Goal: Communication & Community: Share content

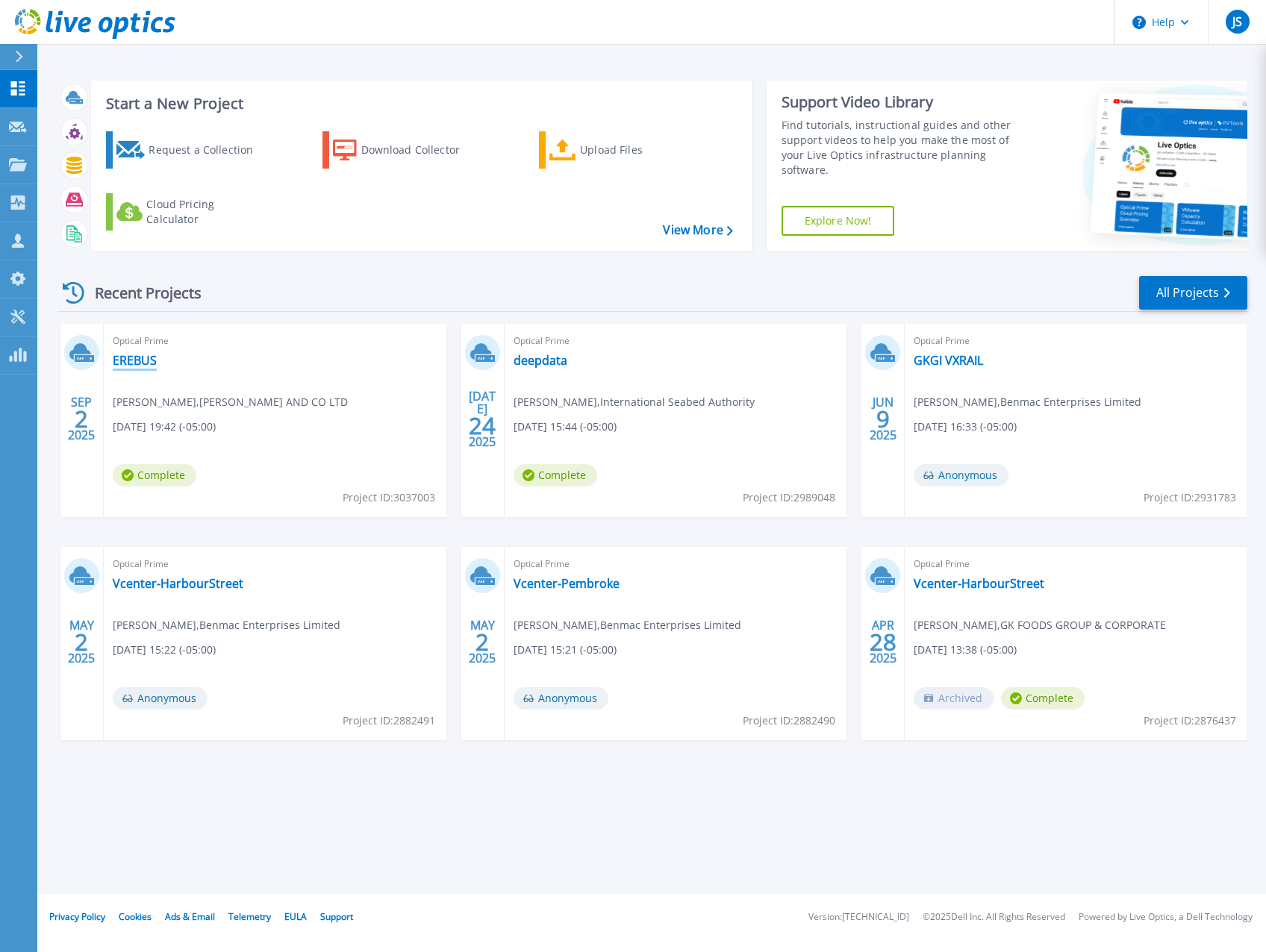
click at [133, 359] on link "EREBUS" at bounding box center [135, 360] width 44 height 15
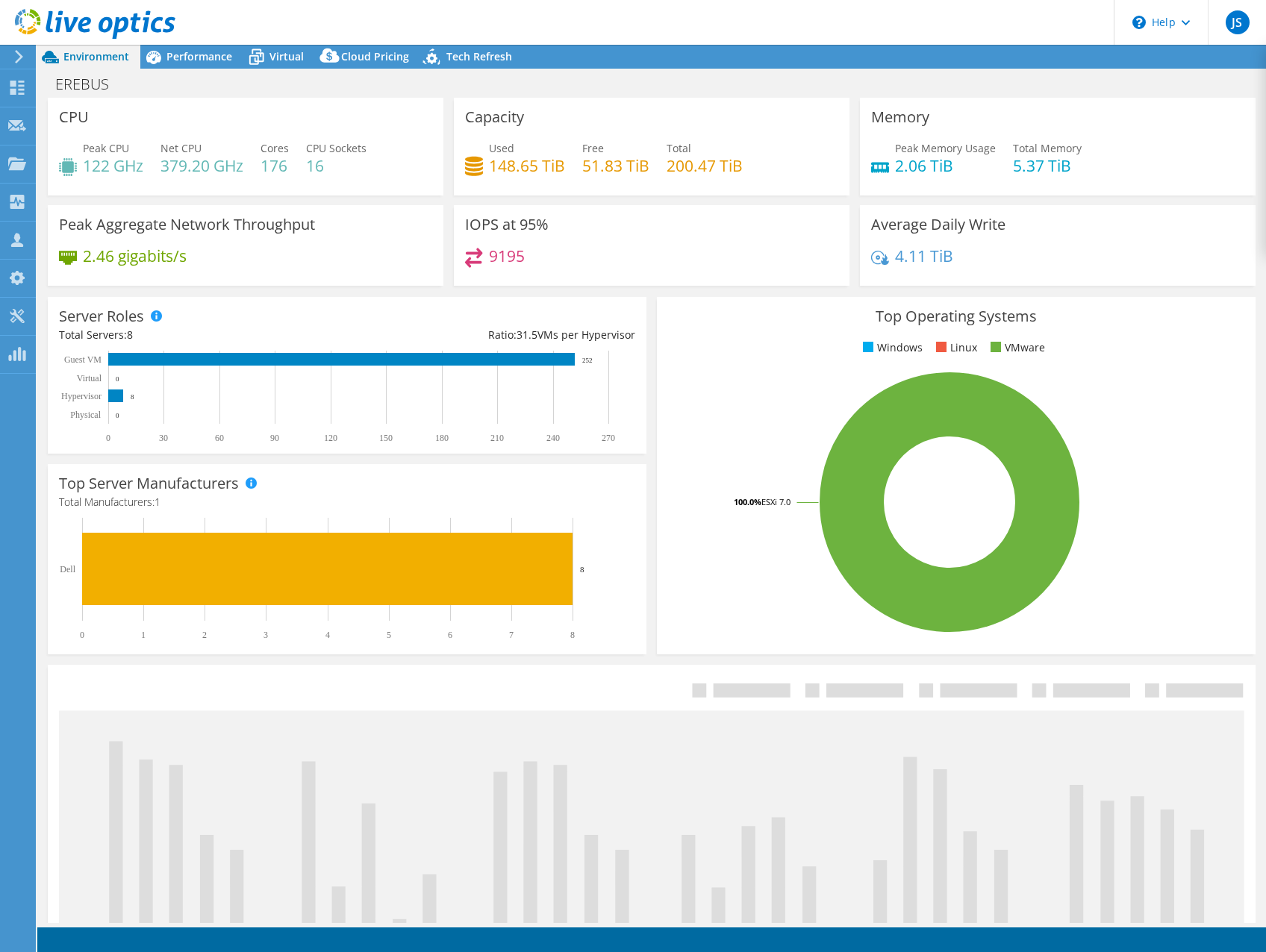
select select "USD"
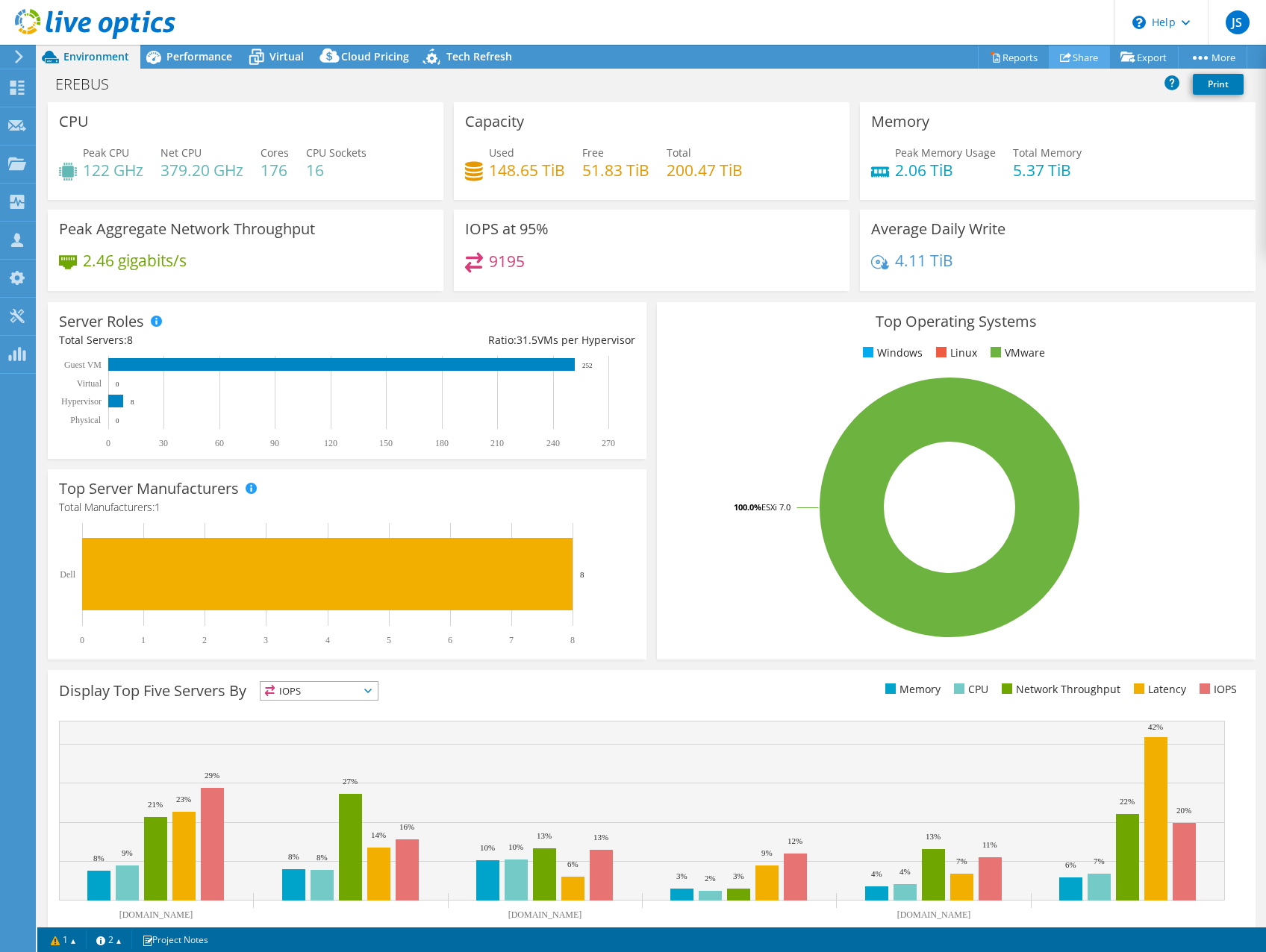
click at [1095, 53] on link "Share" at bounding box center [1079, 57] width 61 height 23
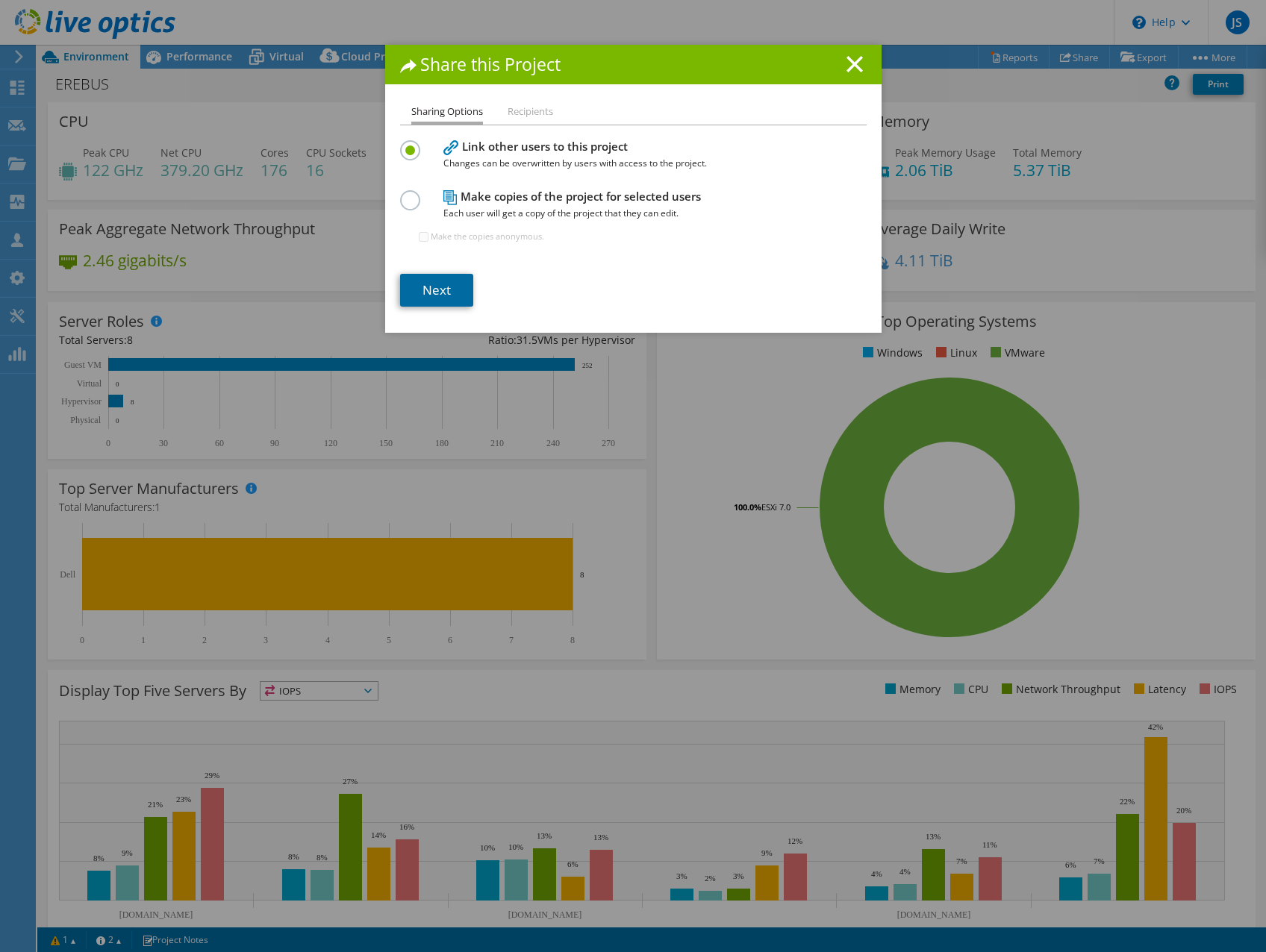
click at [418, 295] on link "Next" at bounding box center [436, 290] width 73 height 33
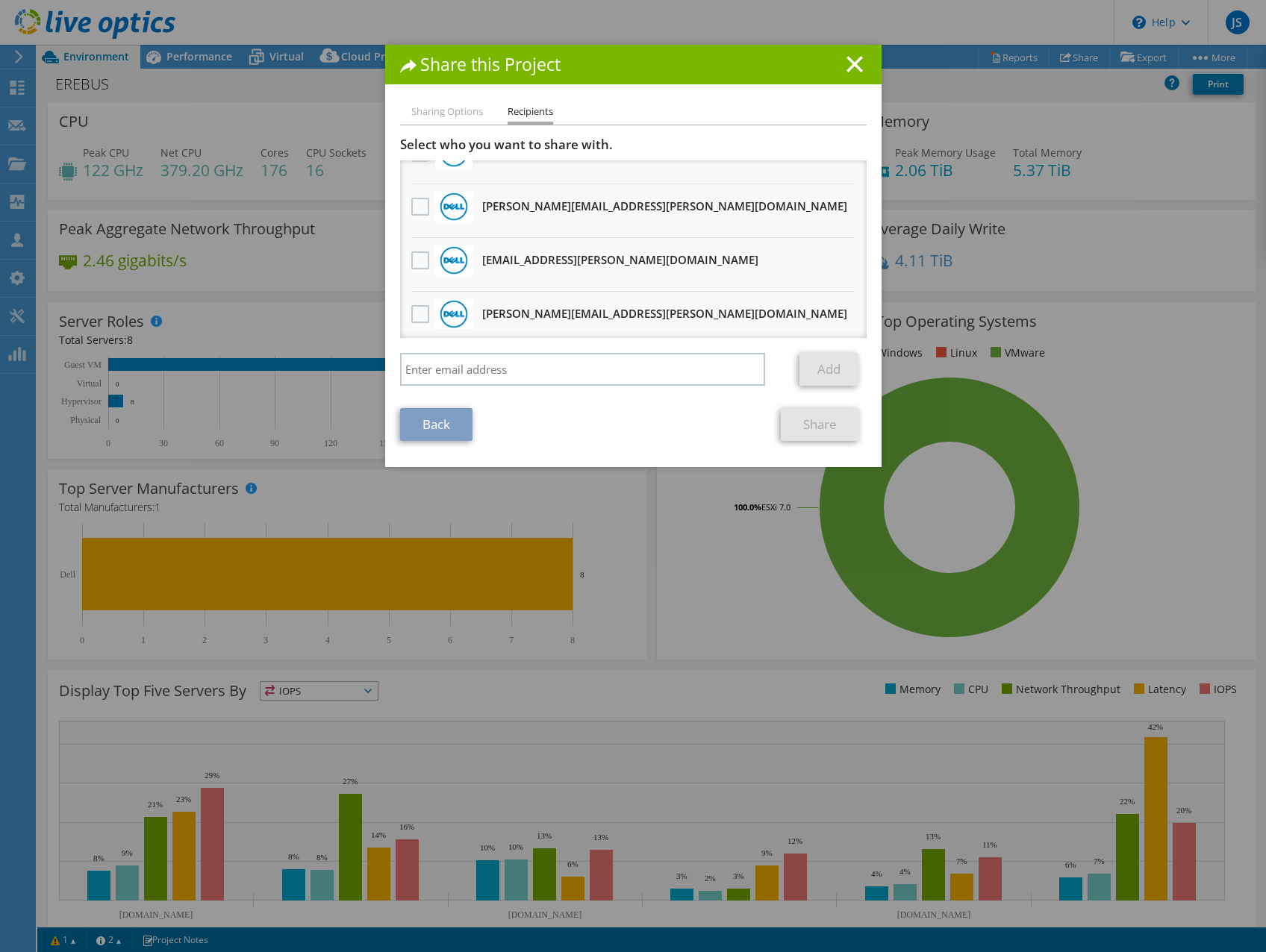
scroll to position [360, 0]
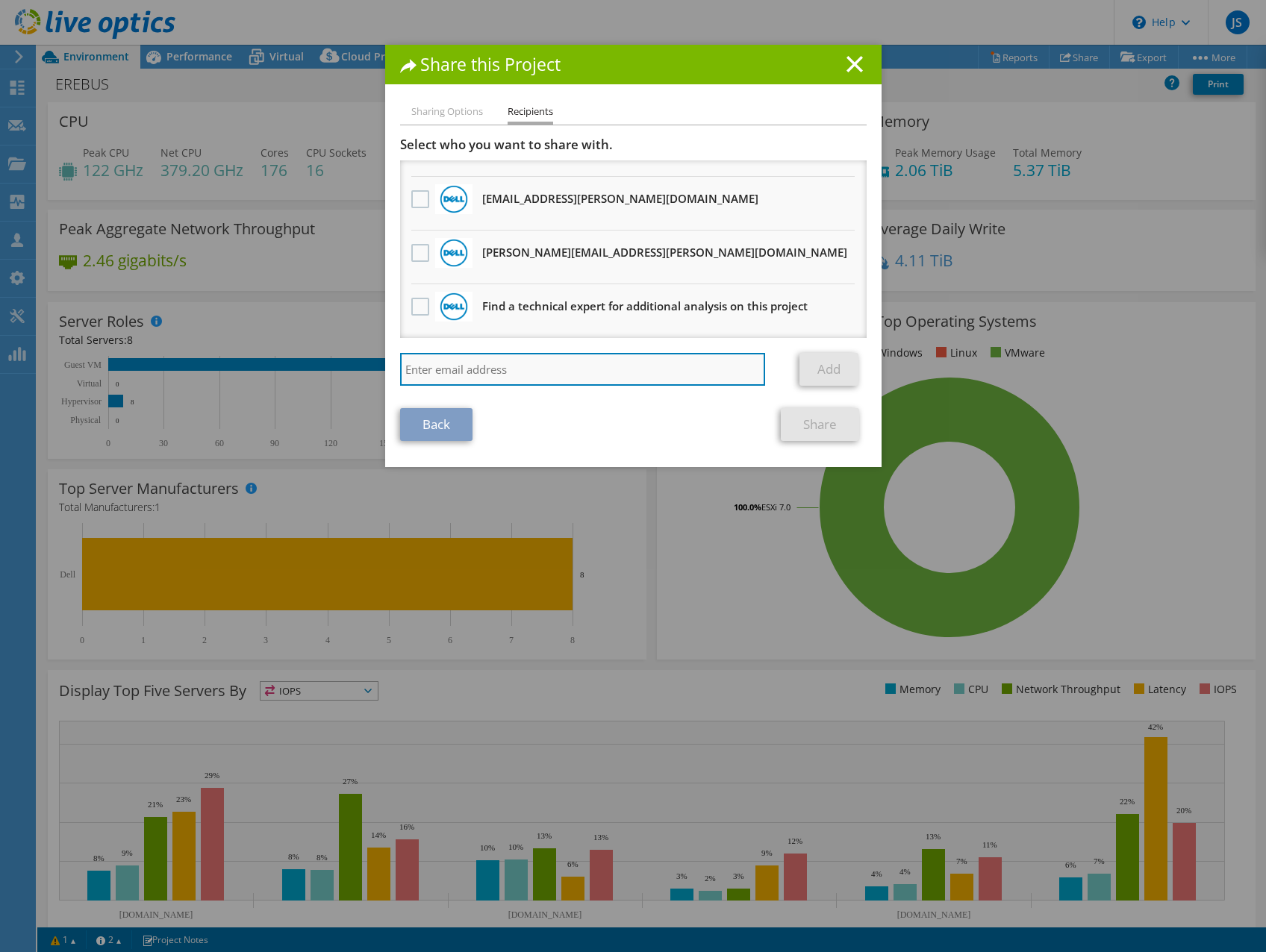
click at [493, 357] on input "search" at bounding box center [583, 369] width 366 height 33
click at [544, 369] on input "search" at bounding box center [583, 369] width 366 height 33
paste input "Cristhian.Miranda@ingrammicro.com"
type input "Cristhian.Miranda@ingrammicro.com"
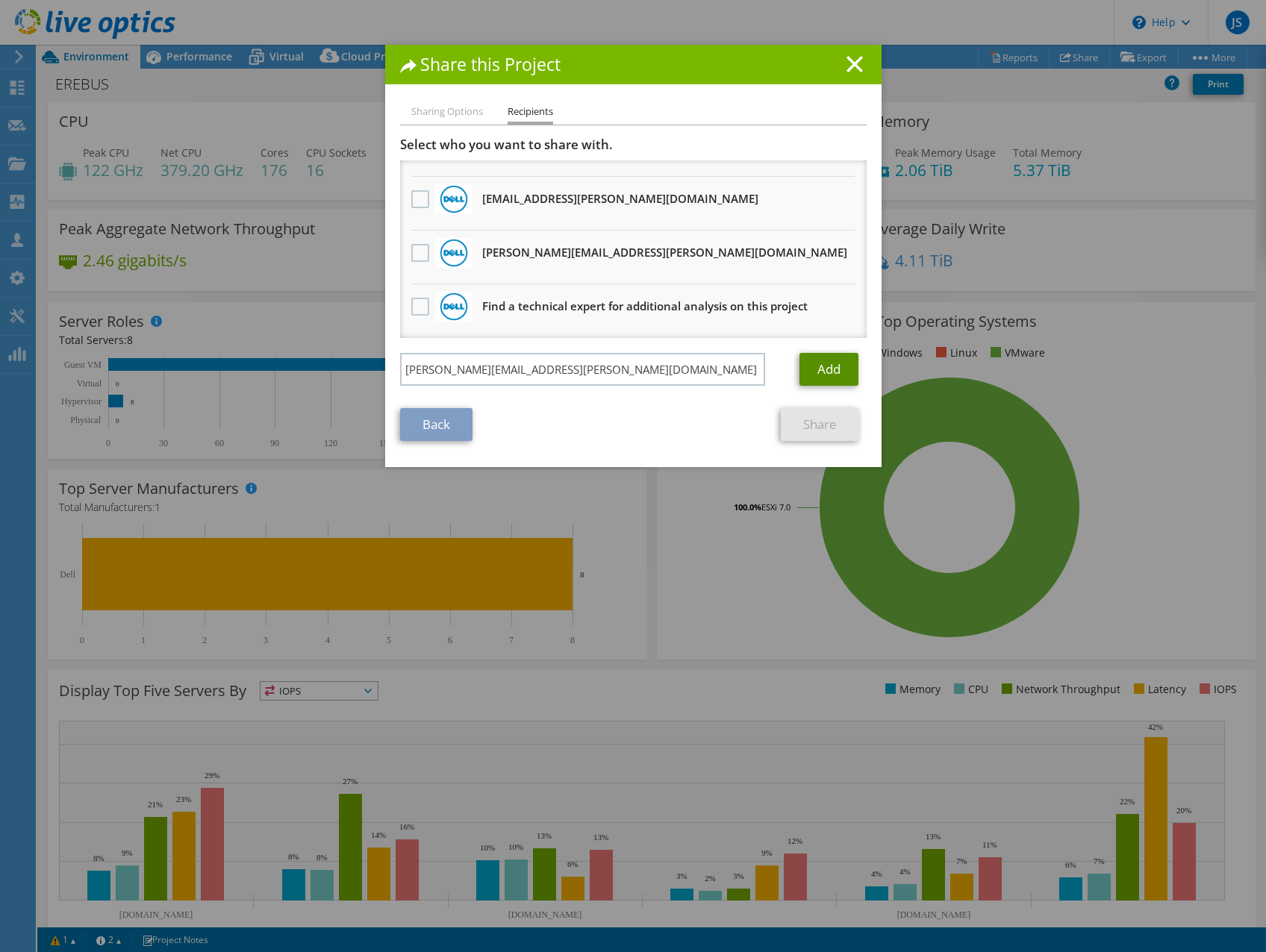
click at [834, 376] on link "Add" at bounding box center [829, 369] width 59 height 33
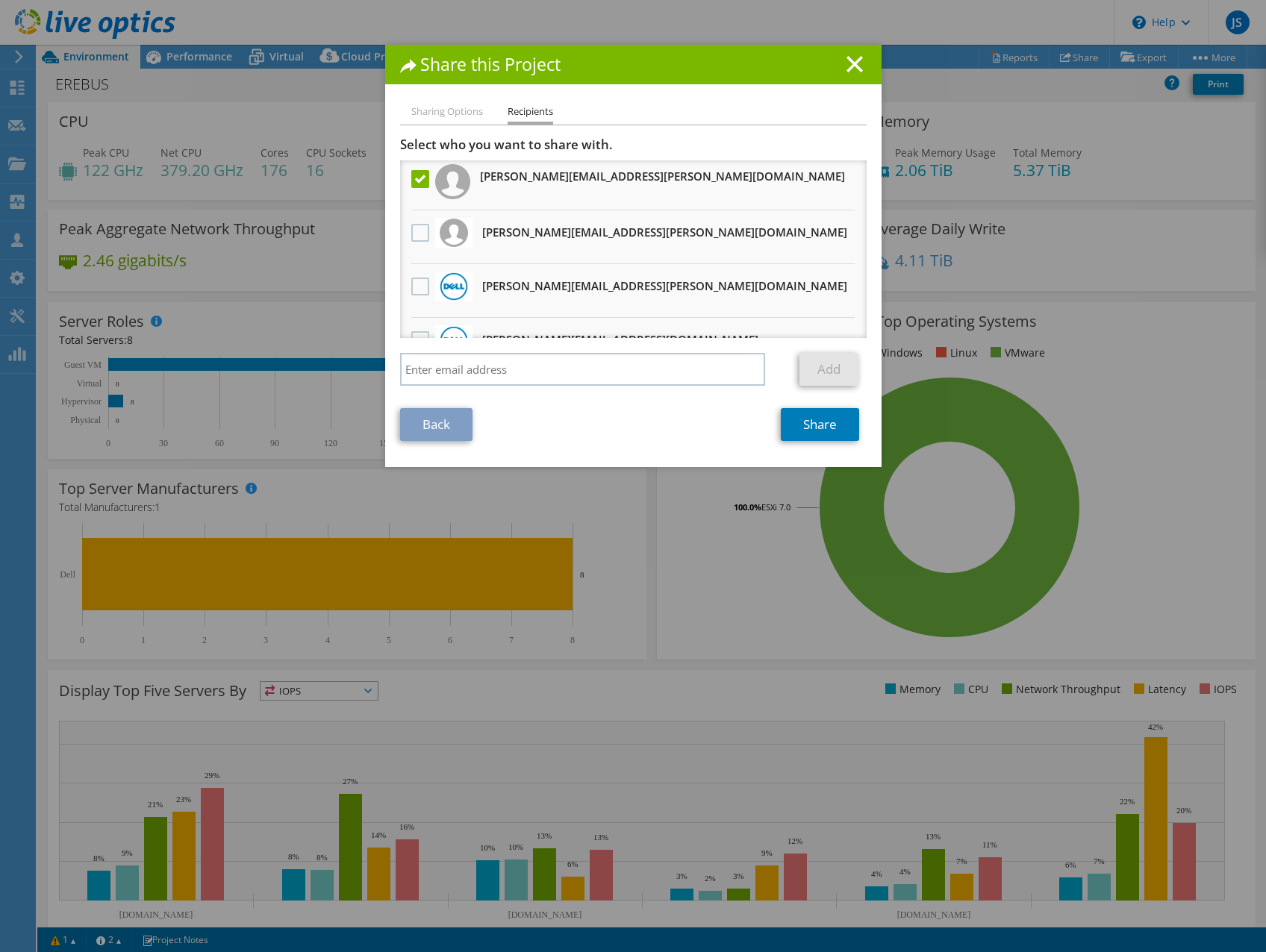
scroll to position [0, 0]
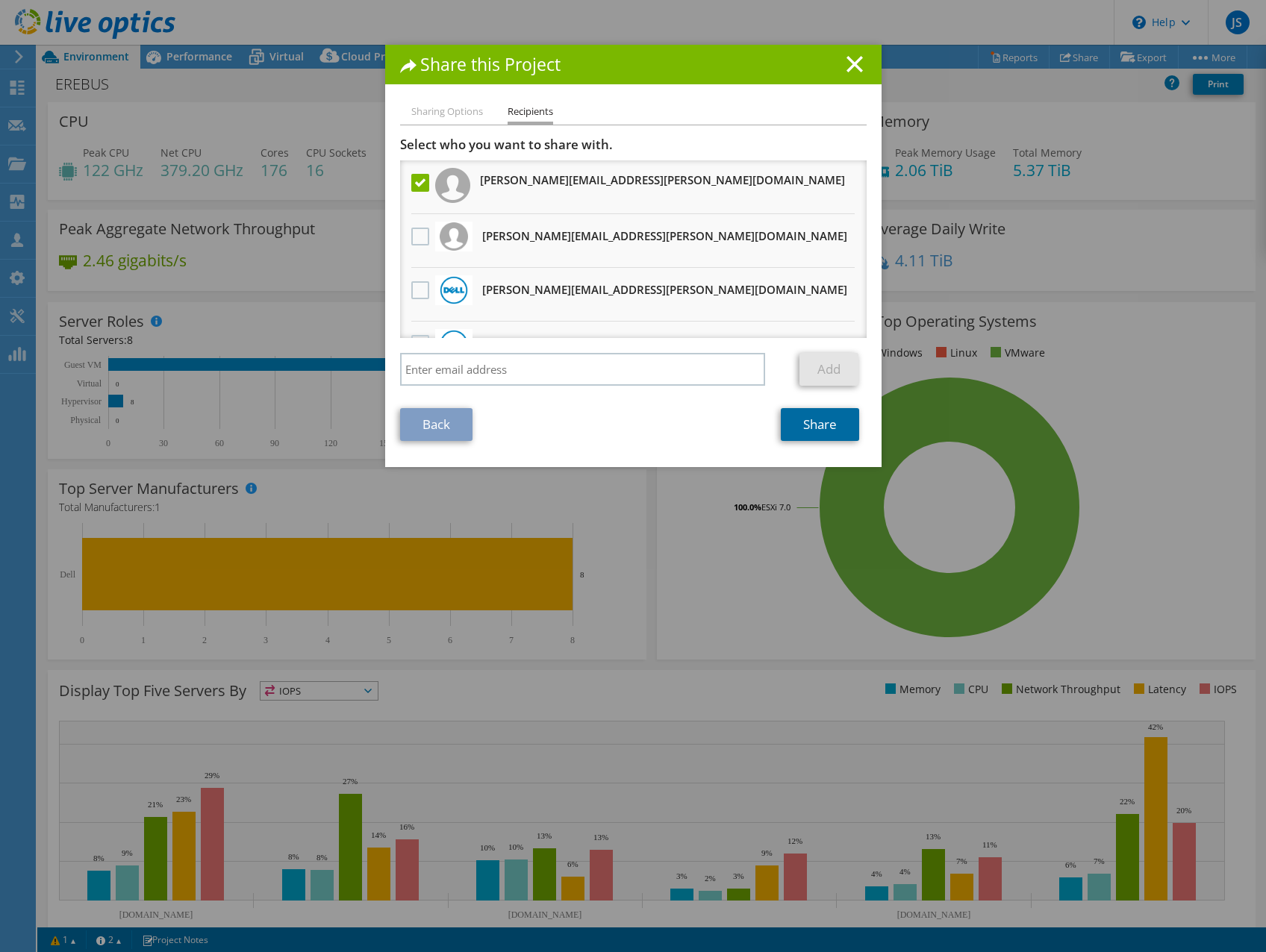
click at [816, 428] on link "Share" at bounding box center [820, 424] width 78 height 33
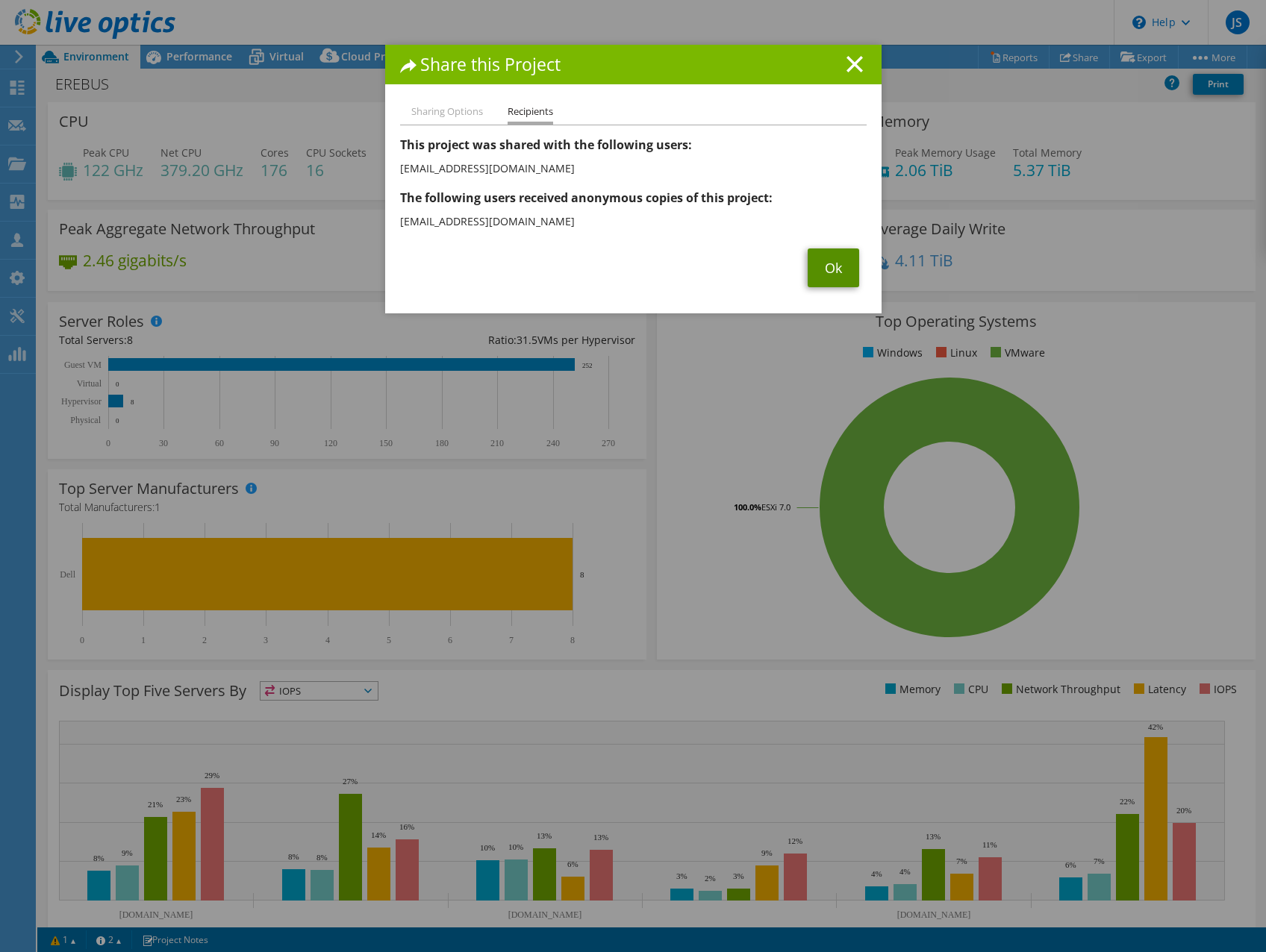
click at [832, 268] on link "Ok" at bounding box center [833, 268] width 52 height 39
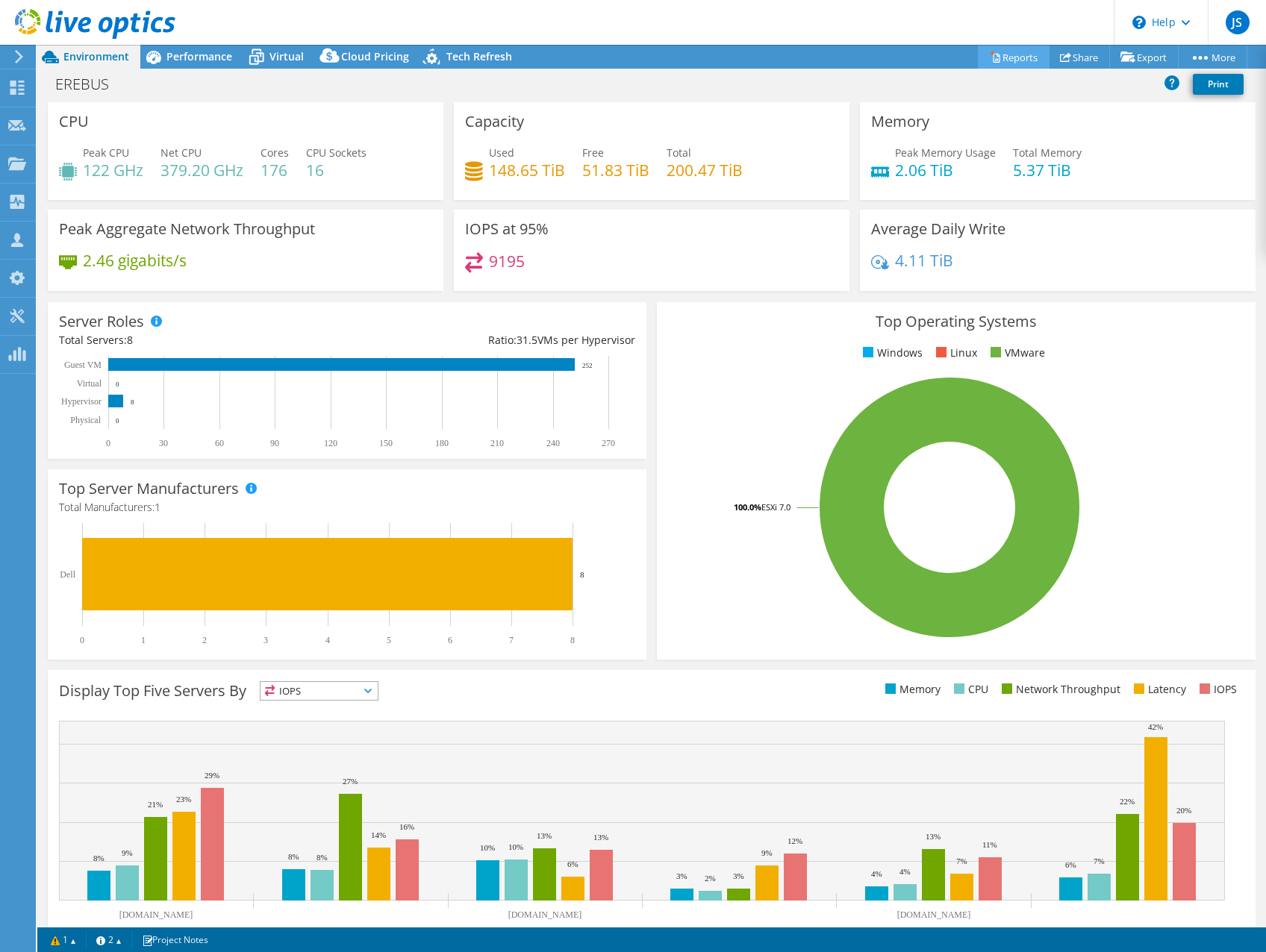
click at [990, 60] on icon at bounding box center [995, 57] width 12 height 12
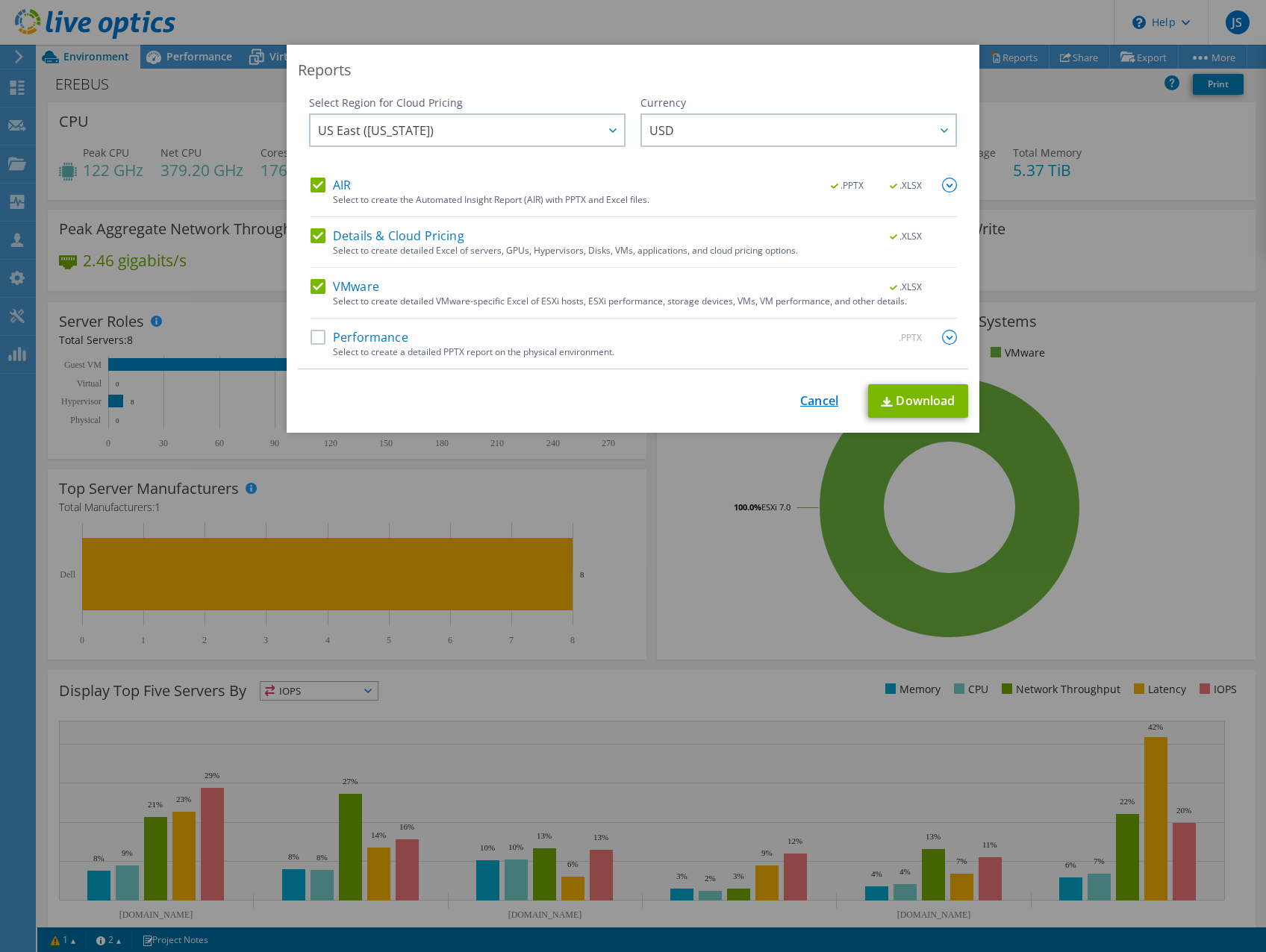
click at [808, 399] on link "Cancel" at bounding box center [819, 401] width 38 height 14
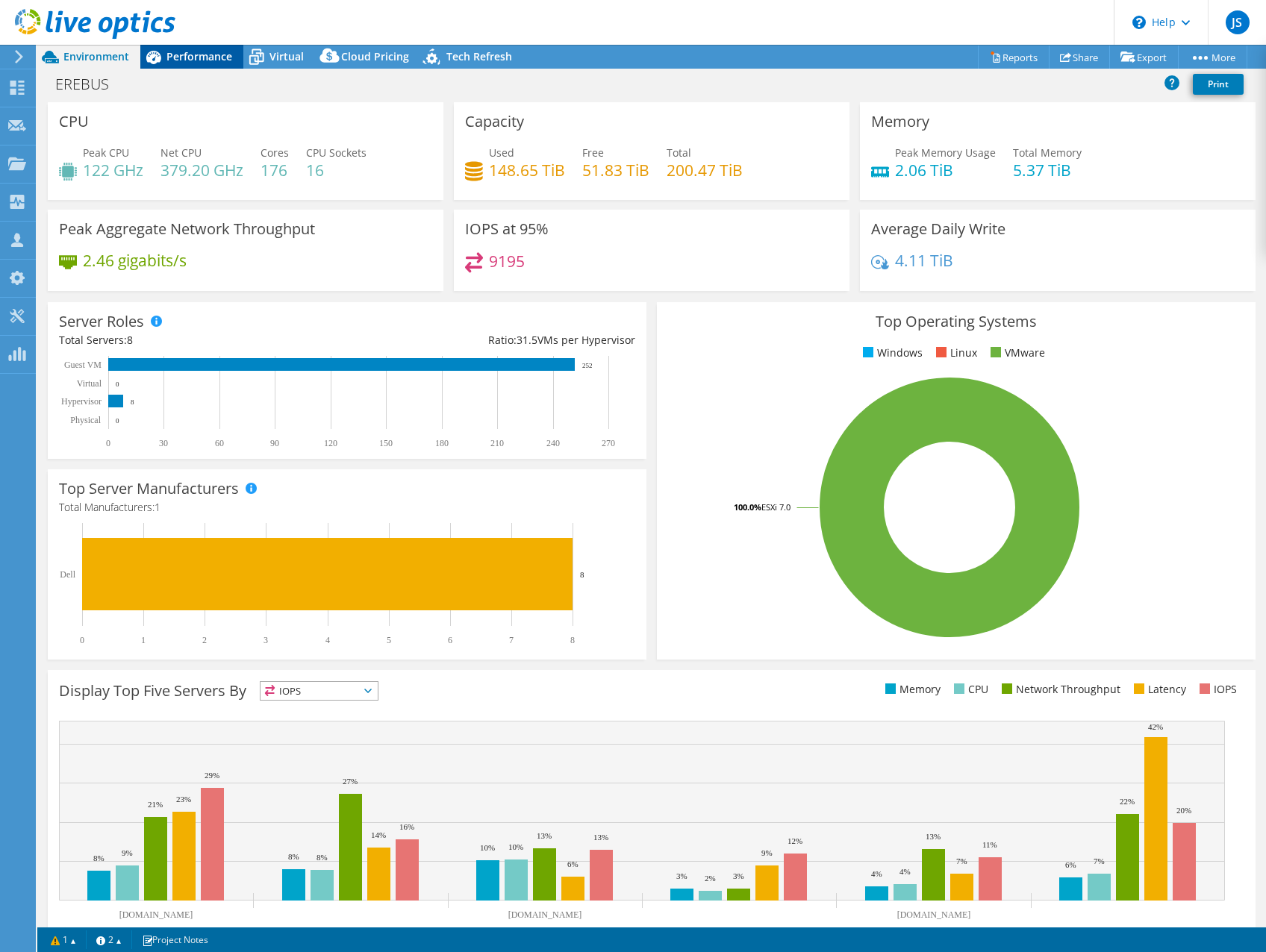
click at [214, 59] on span "Performance" at bounding box center [199, 56] width 66 height 14
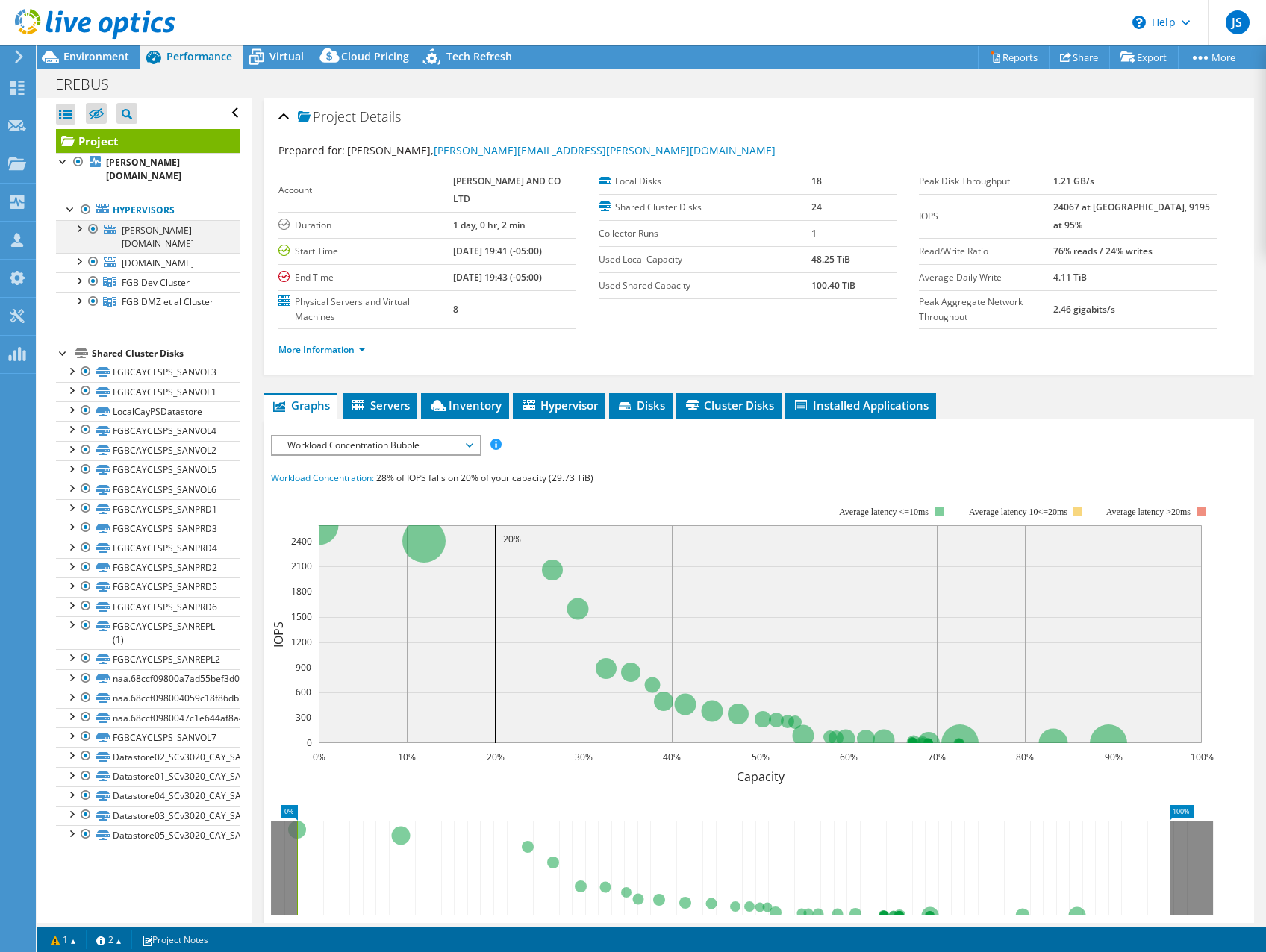
click at [78, 220] on div at bounding box center [78, 227] width 15 height 15
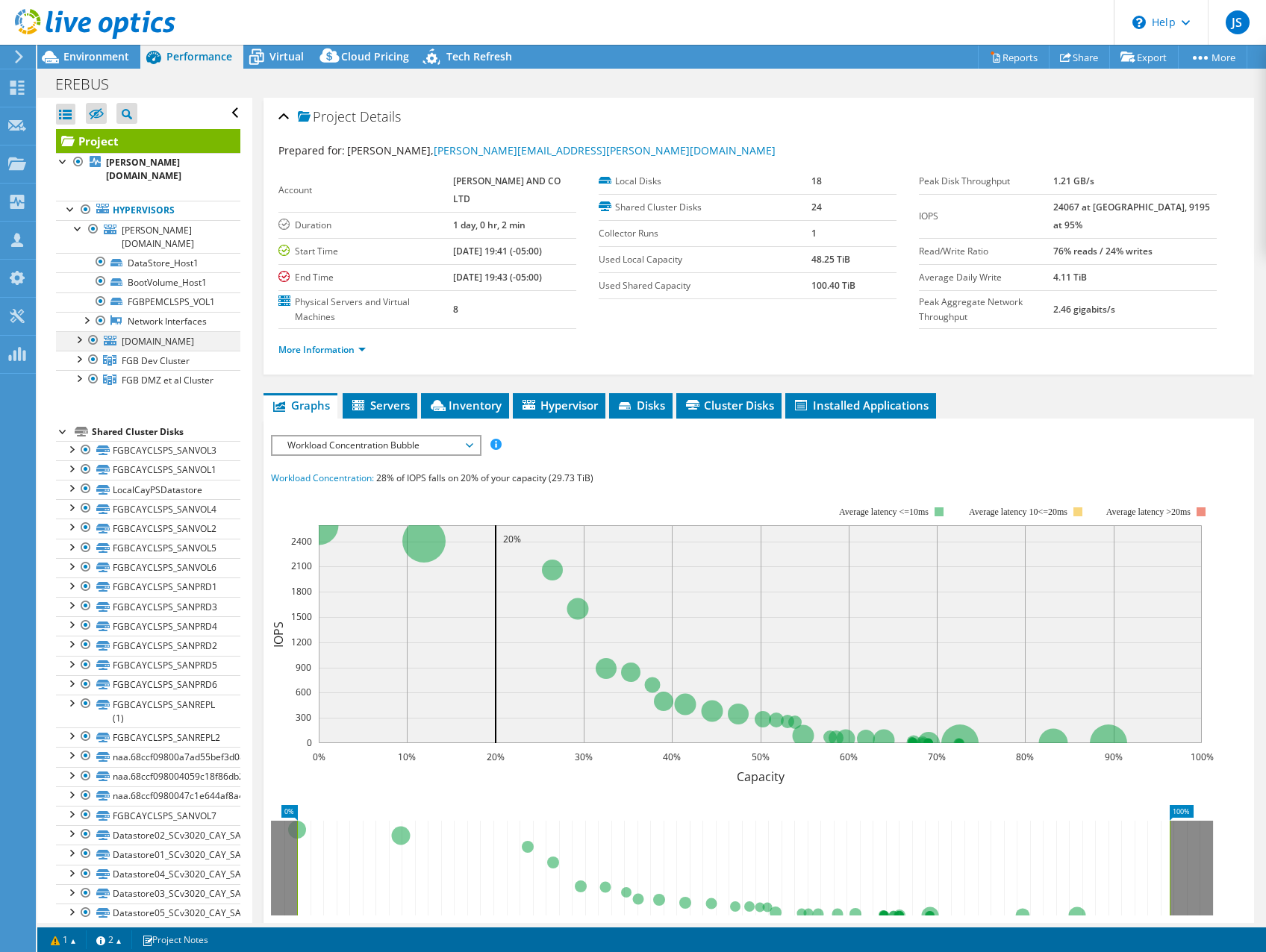
click at [81, 331] on div at bounding box center [78, 338] width 15 height 15
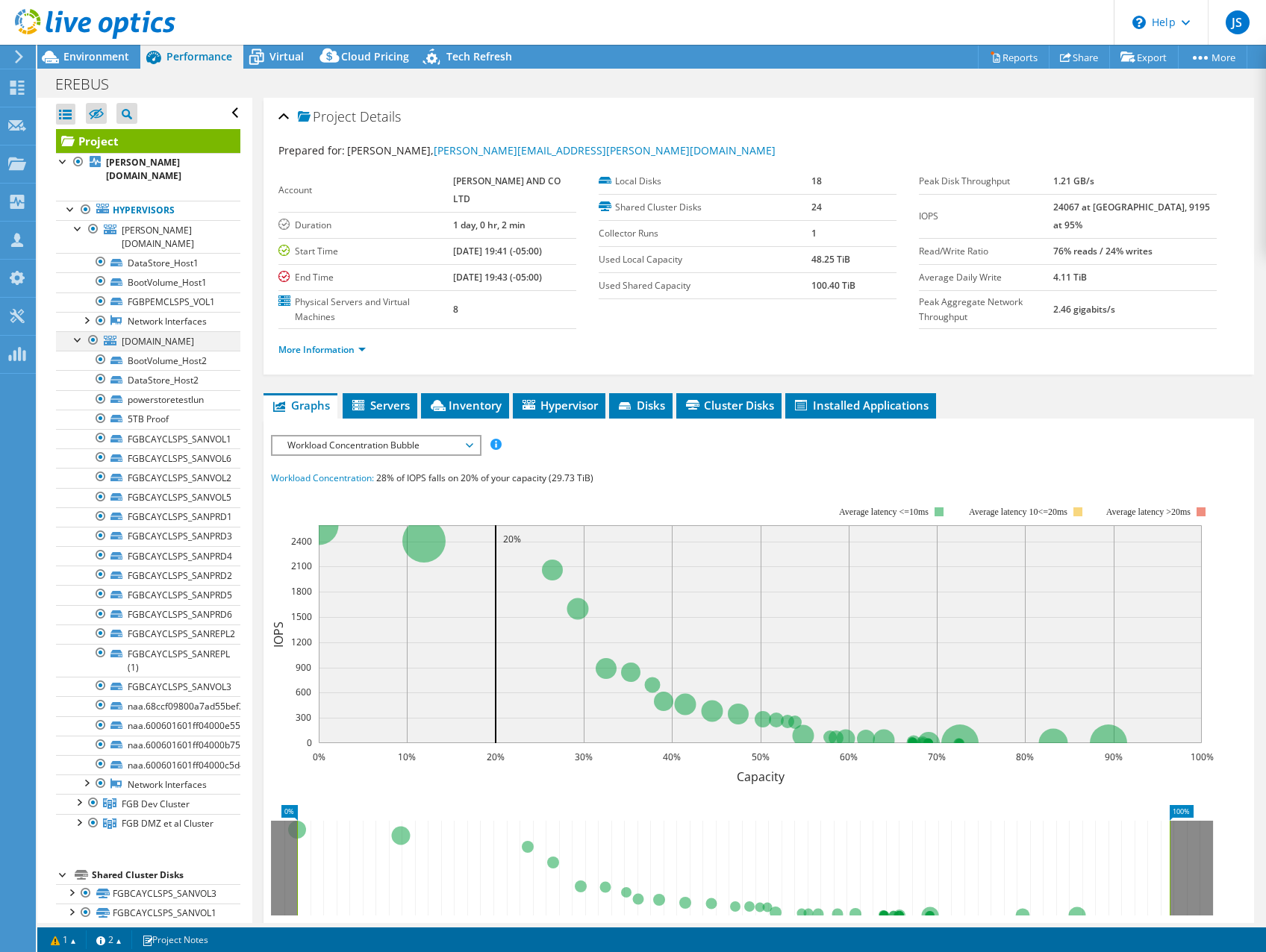
click at [81, 331] on div at bounding box center [78, 338] width 15 height 15
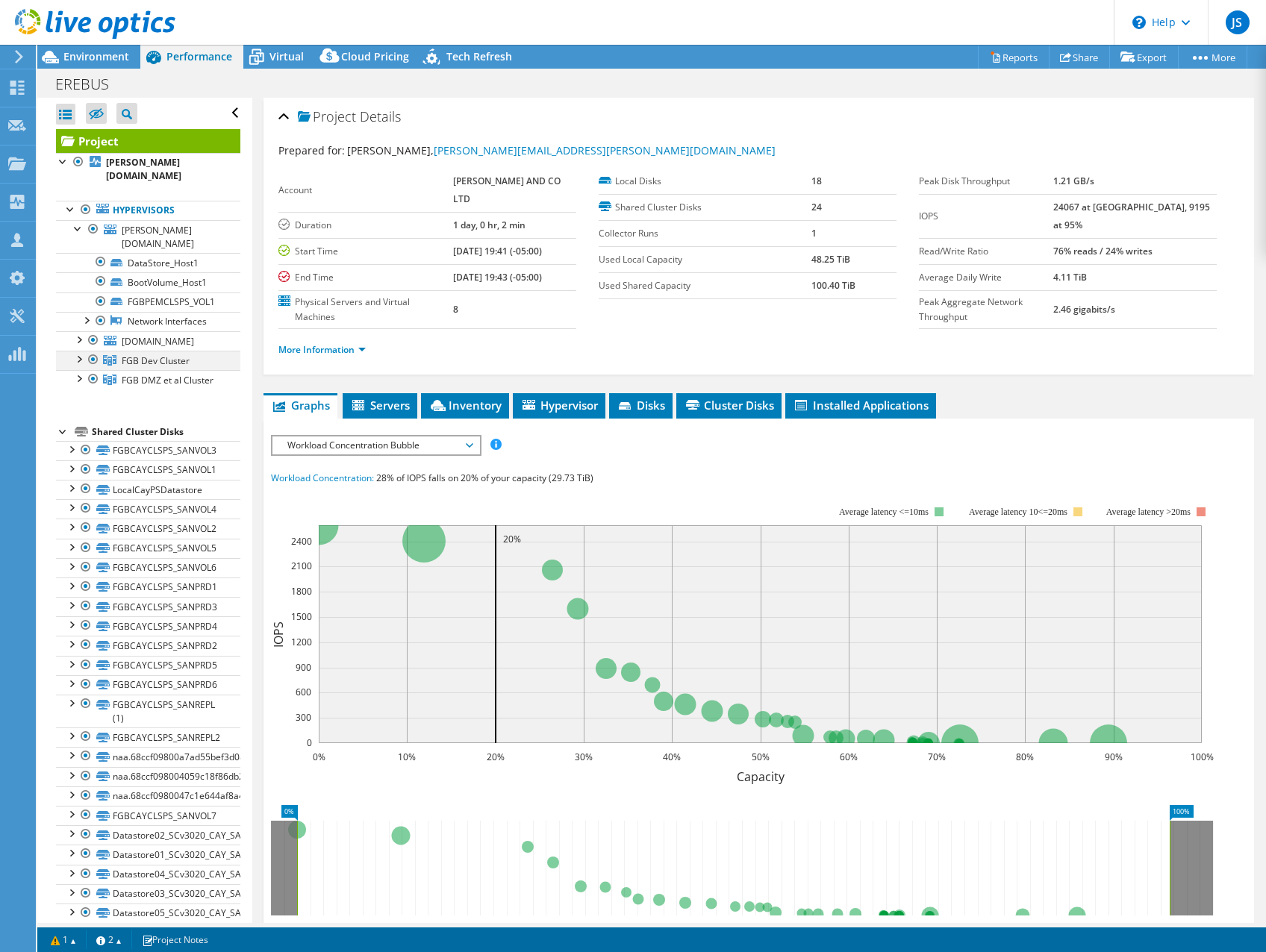
click at [84, 351] on div at bounding box center [78, 358] width 15 height 15
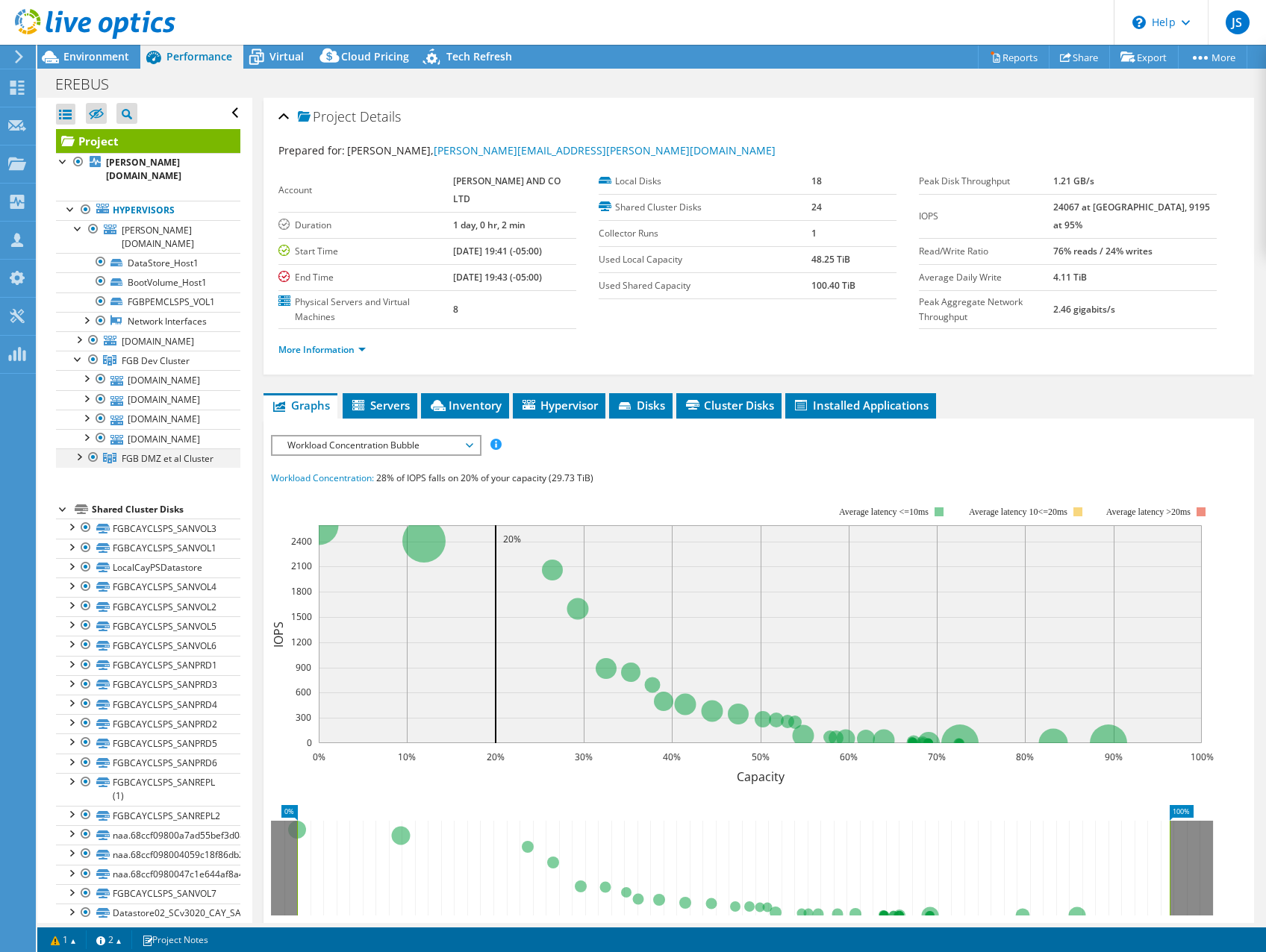
click at [82, 448] on div at bounding box center [78, 456] width 15 height 15
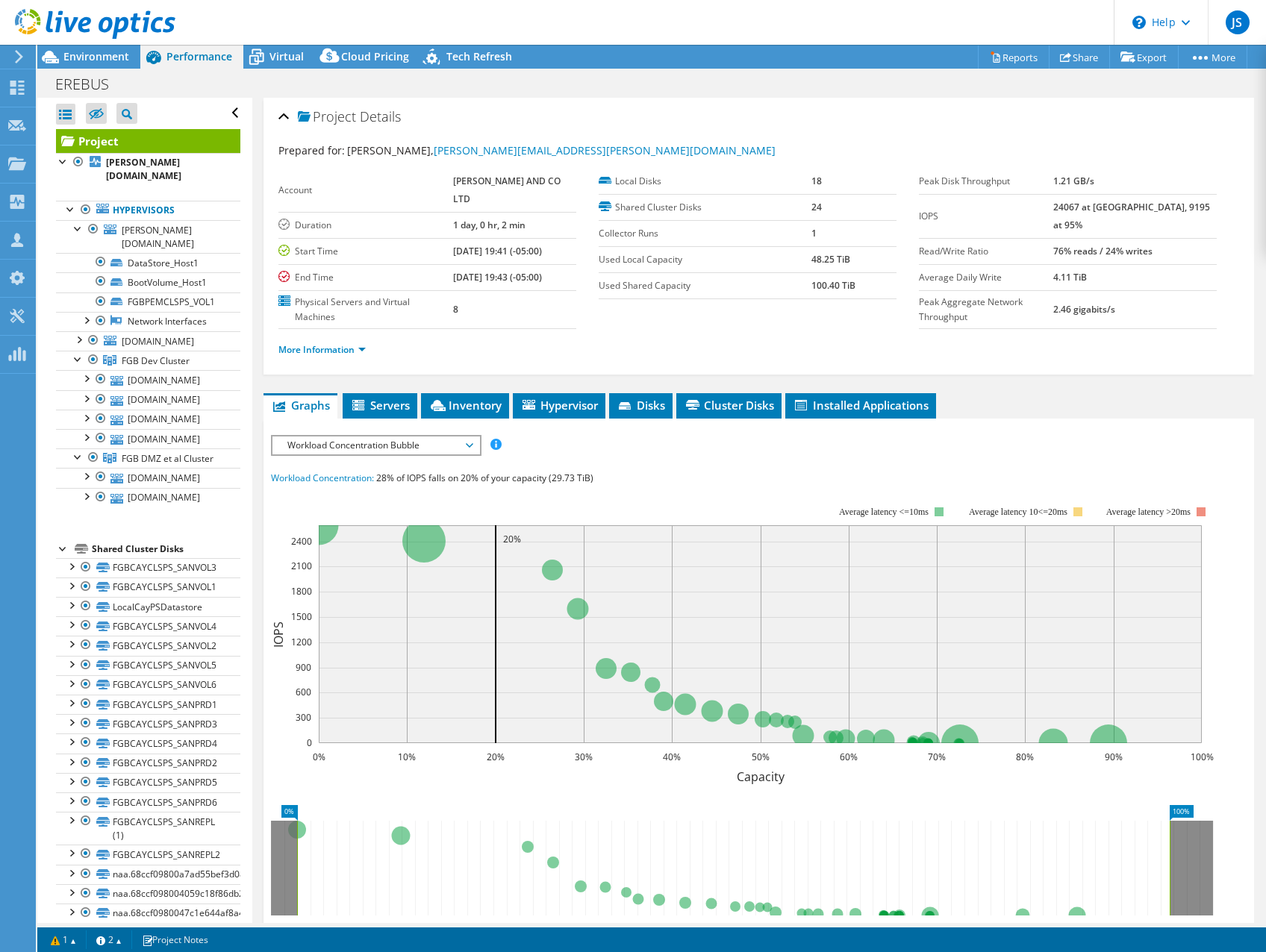
click at [683, 85] on div "EREBUS Print" at bounding box center [651, 83] width 1229 height 28
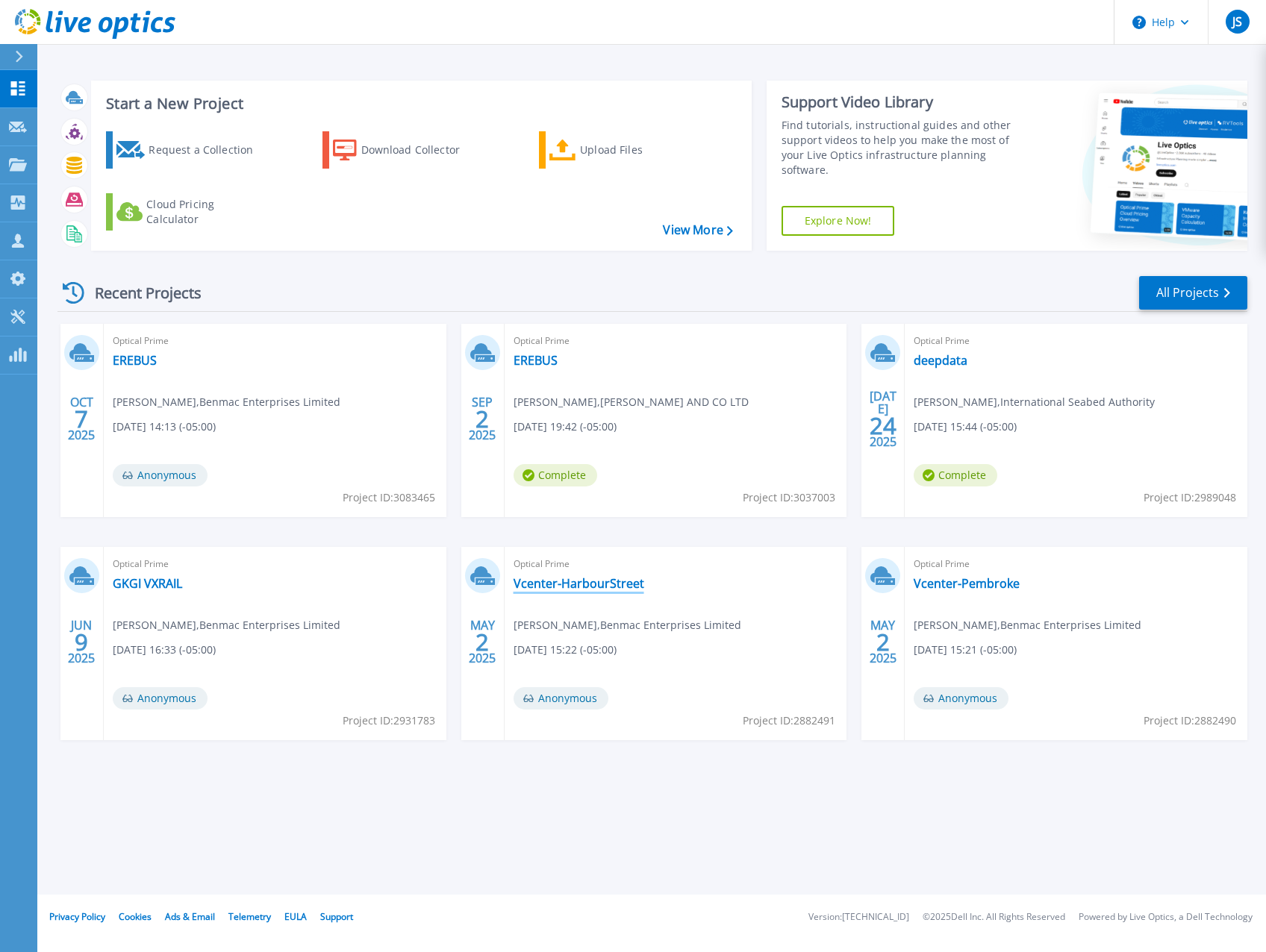
click at [621, 584] on link "Vcenter-HarbourStreet" at bounding box center [578, 583] width 131 height 15
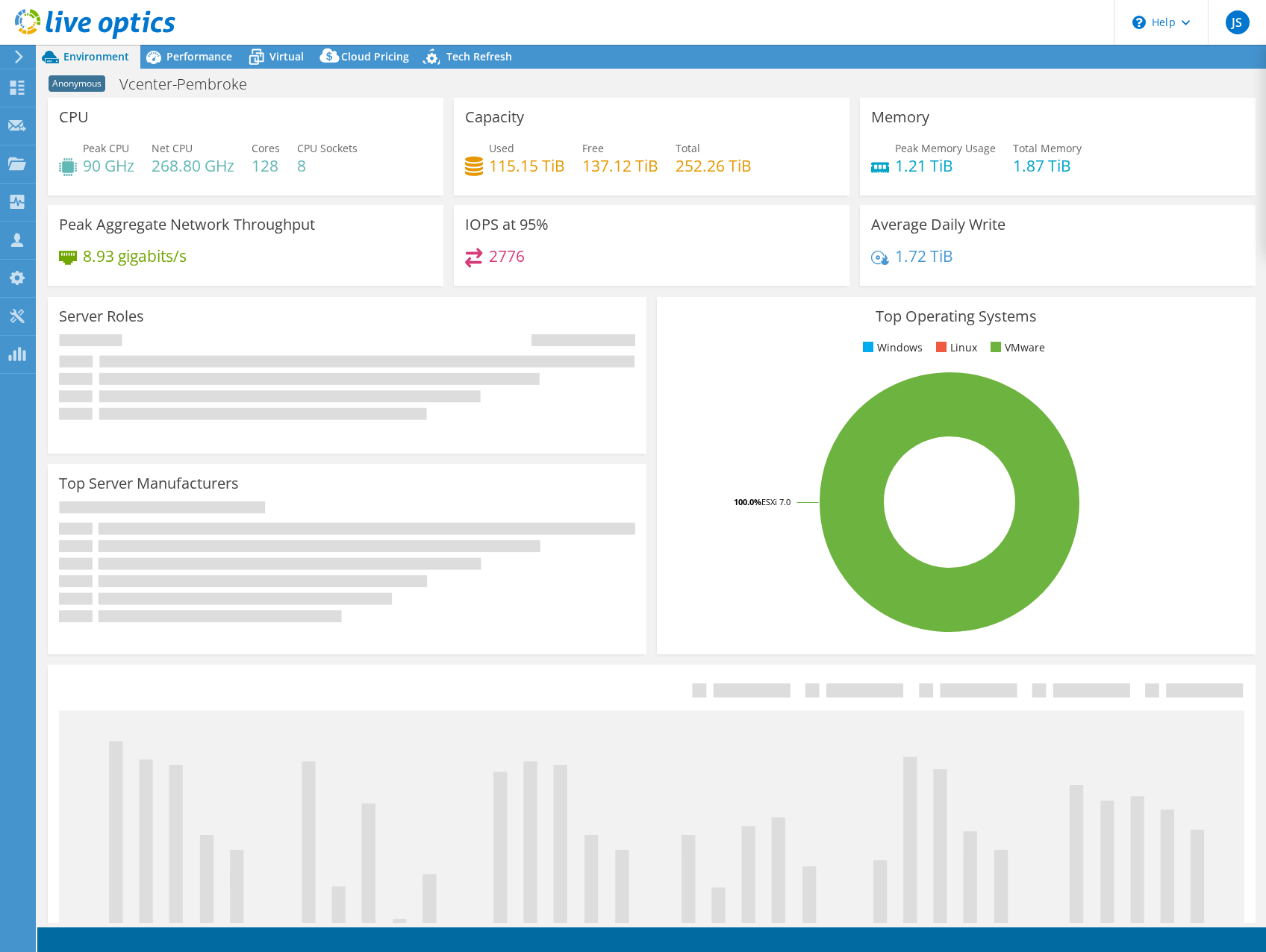
select select "USD"
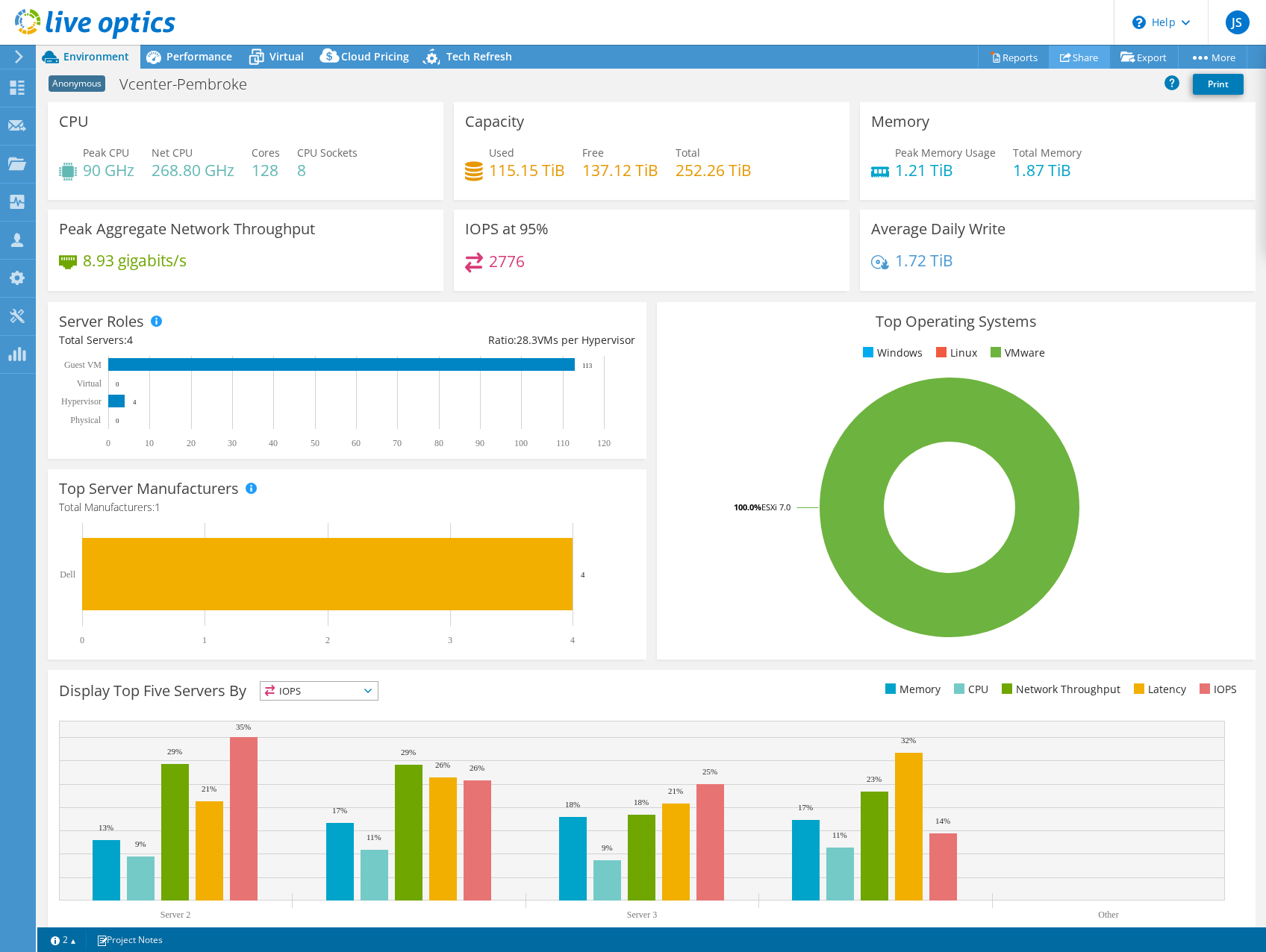
click at [1077, 60] on link "Share" at bounding box center [1079, 57] width 61 height 23
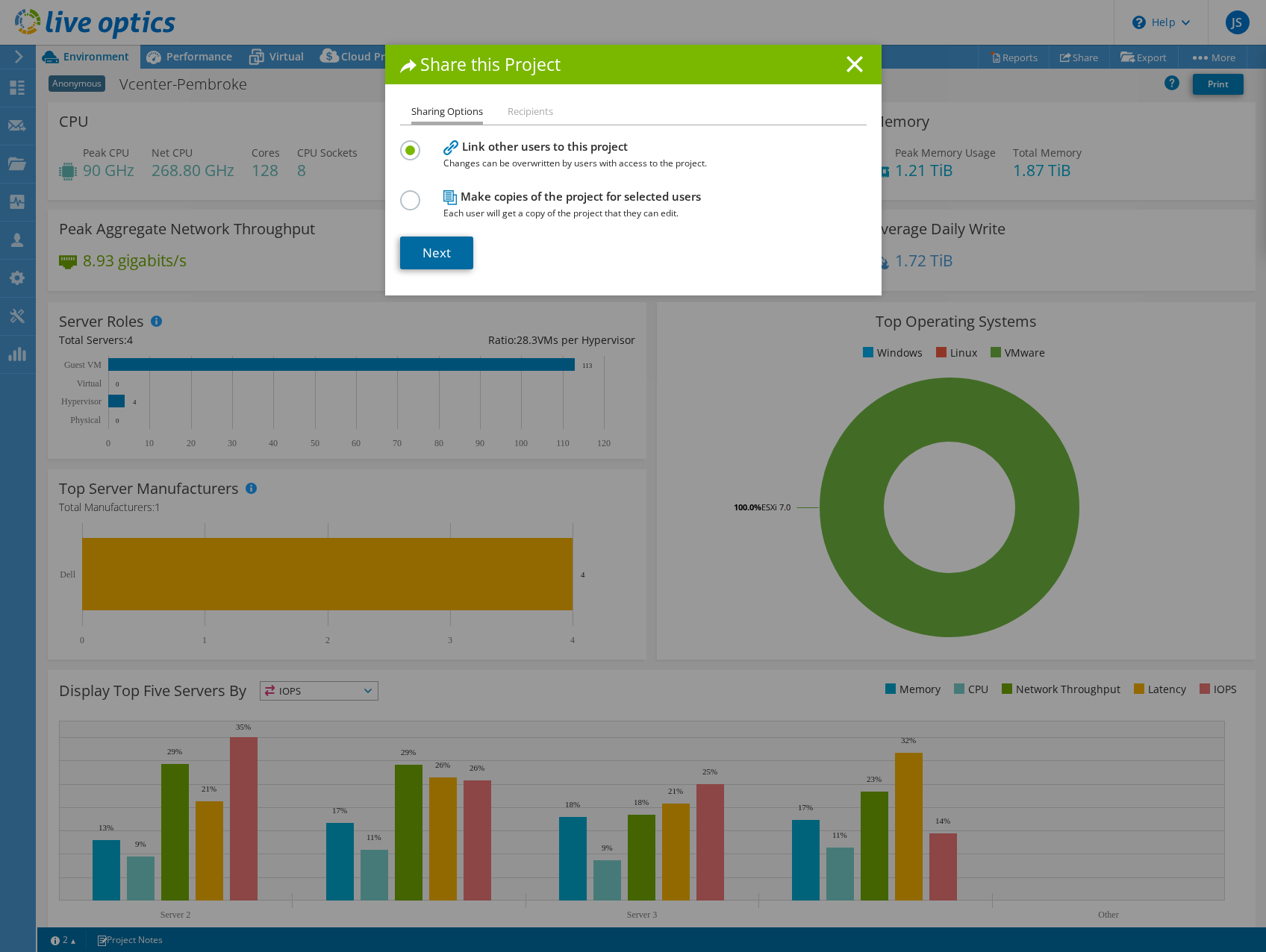
click at [423, 257] on link "Next" at bounding box center [436, 252] width 73 height 33
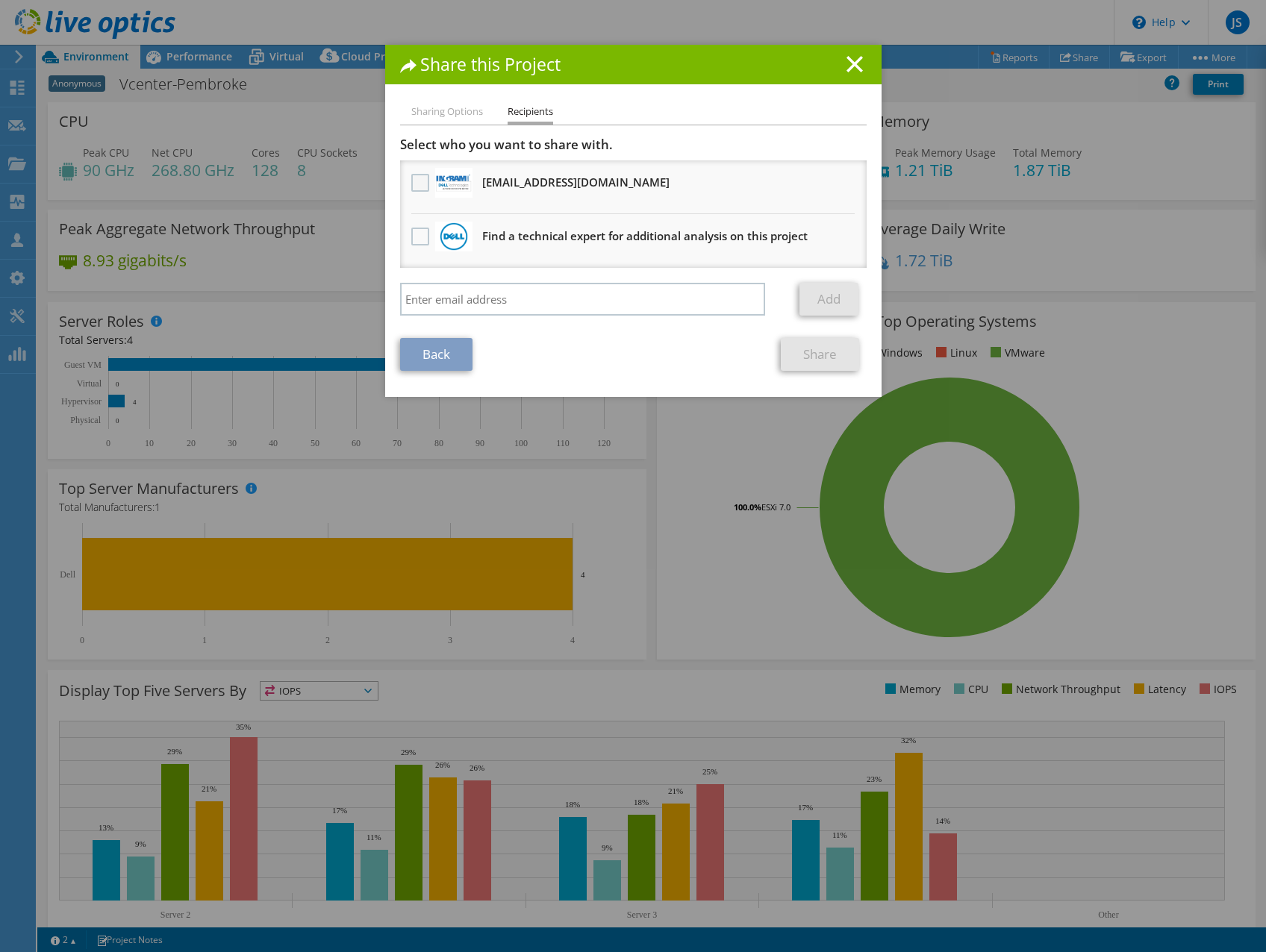
click at [411, 186] on label at bounding box center [422, 183] width 21 height 18
click at [0, 0] on input "checkbox" at bounding box center [0, 0] width 0 height 0
click at [818, 358] on link "Share" at bounding box center [820, 354] width 78 height 33
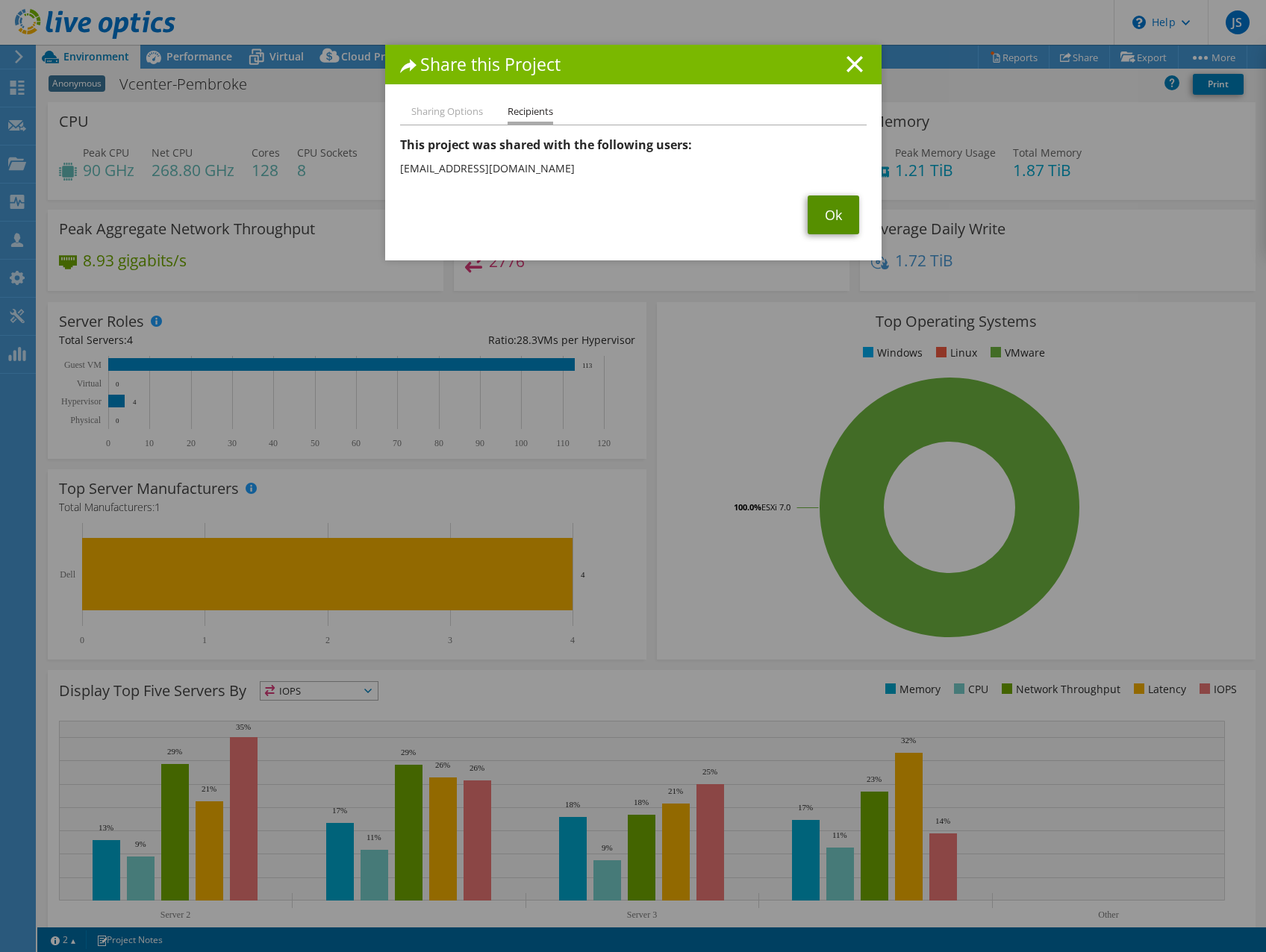
click at [827, 208] on link "Ok" at bounding box center [833, 215] width 52 height 39
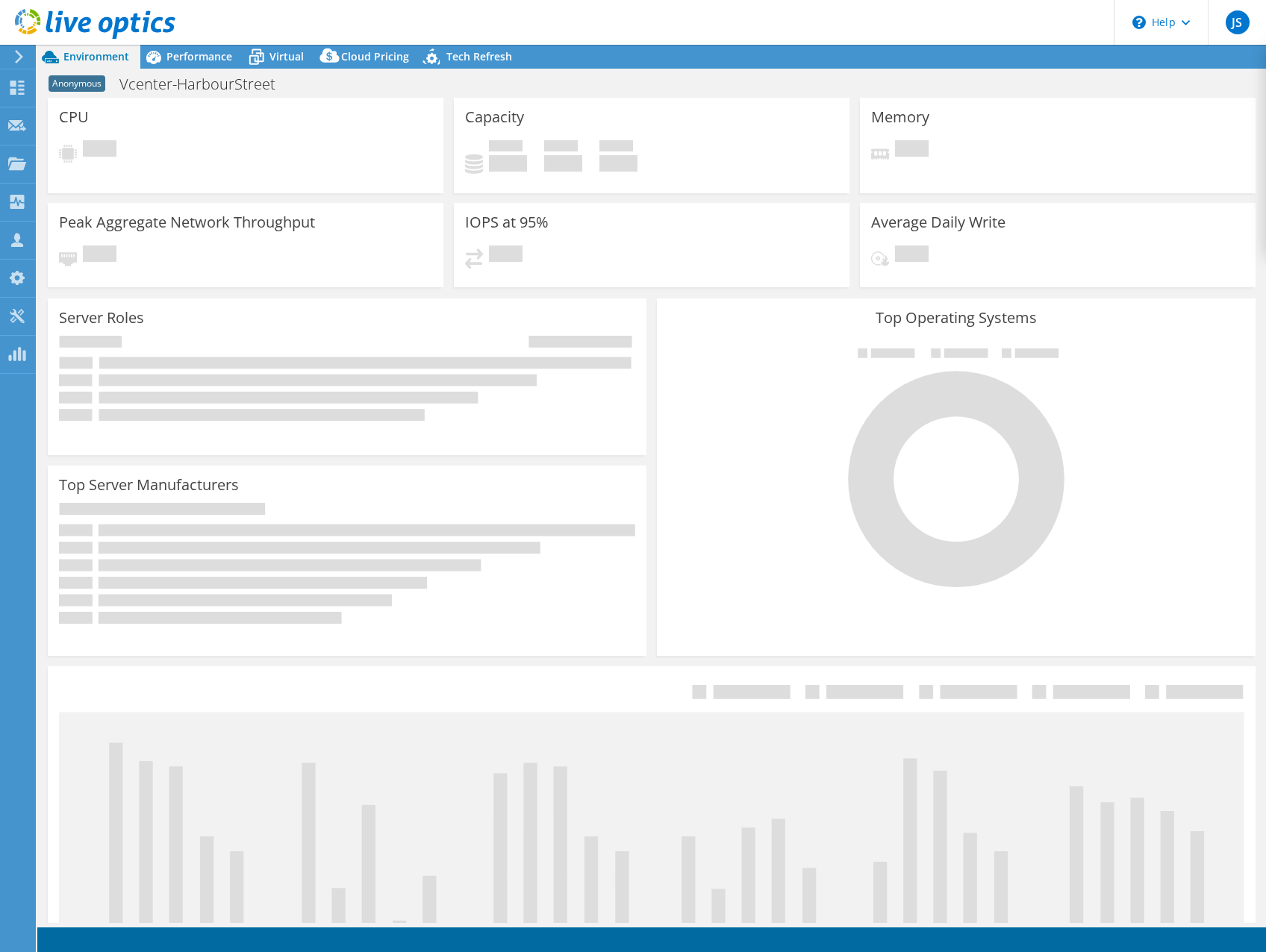
select select "USD"
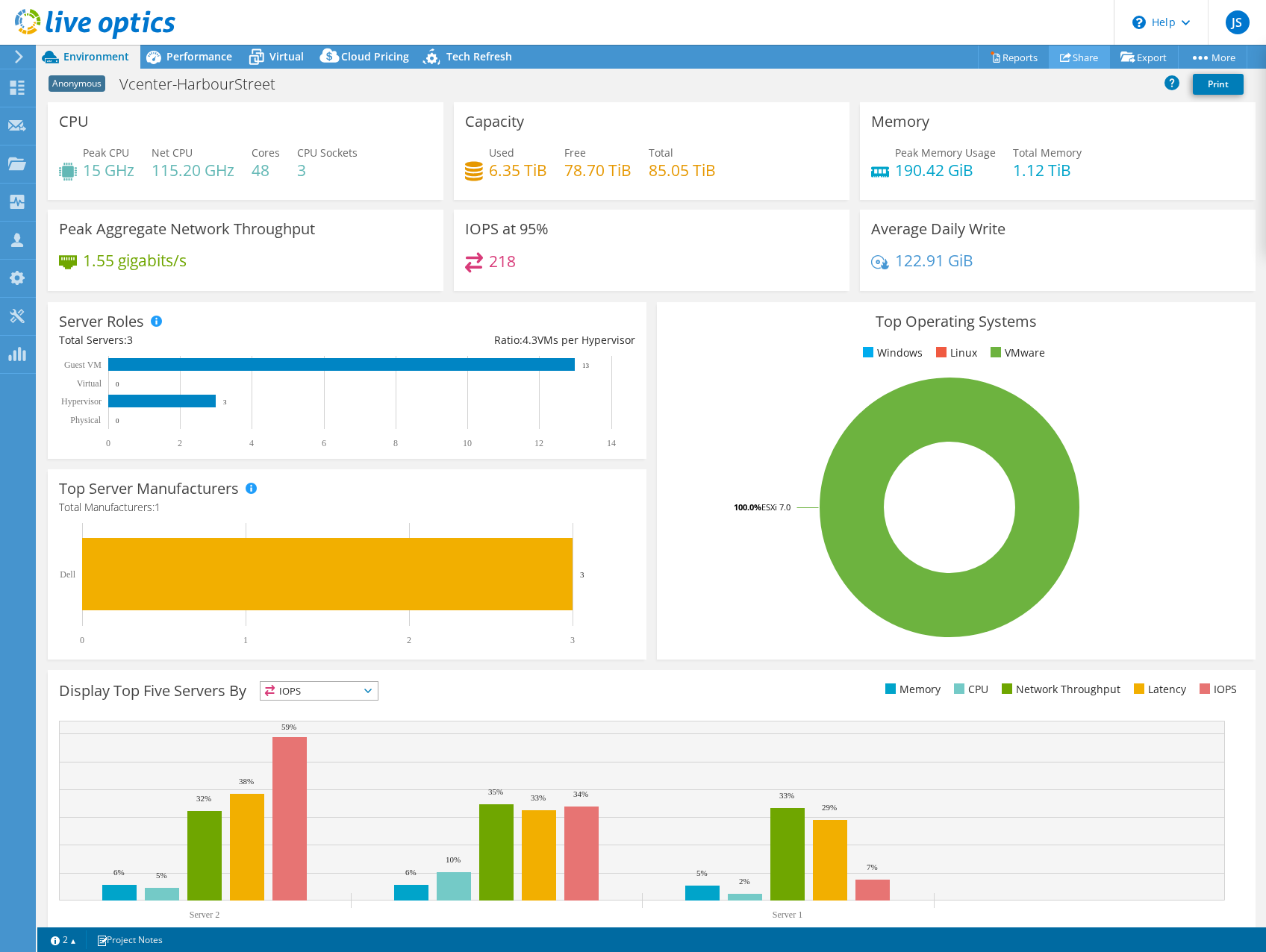
click at [1069, 62] on link "Share" at bounding box center [1079, 57] width 61 height 23
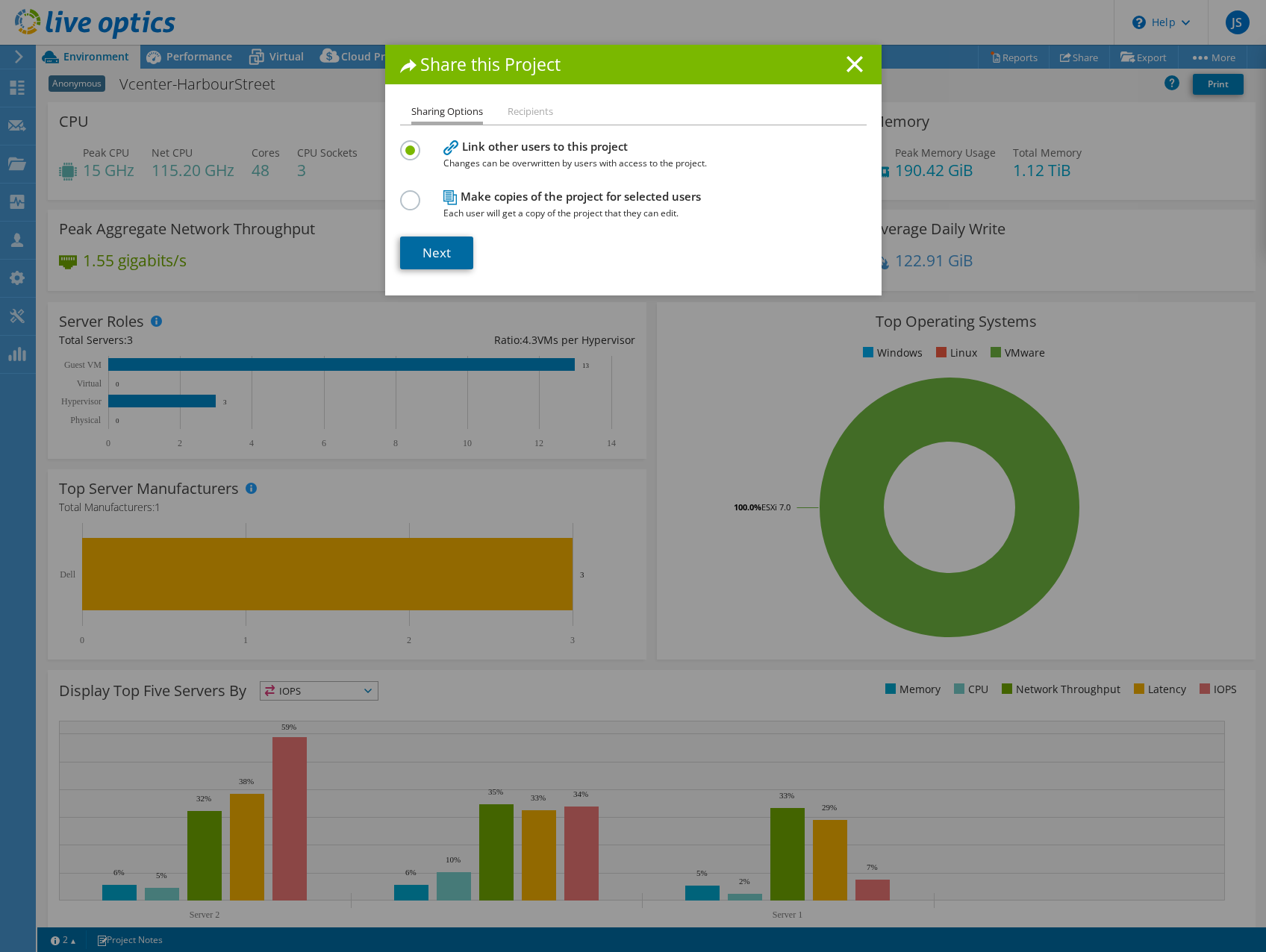
click at [437, 257] on link "Next" at bounding box center [436, 252] width 73 height 33
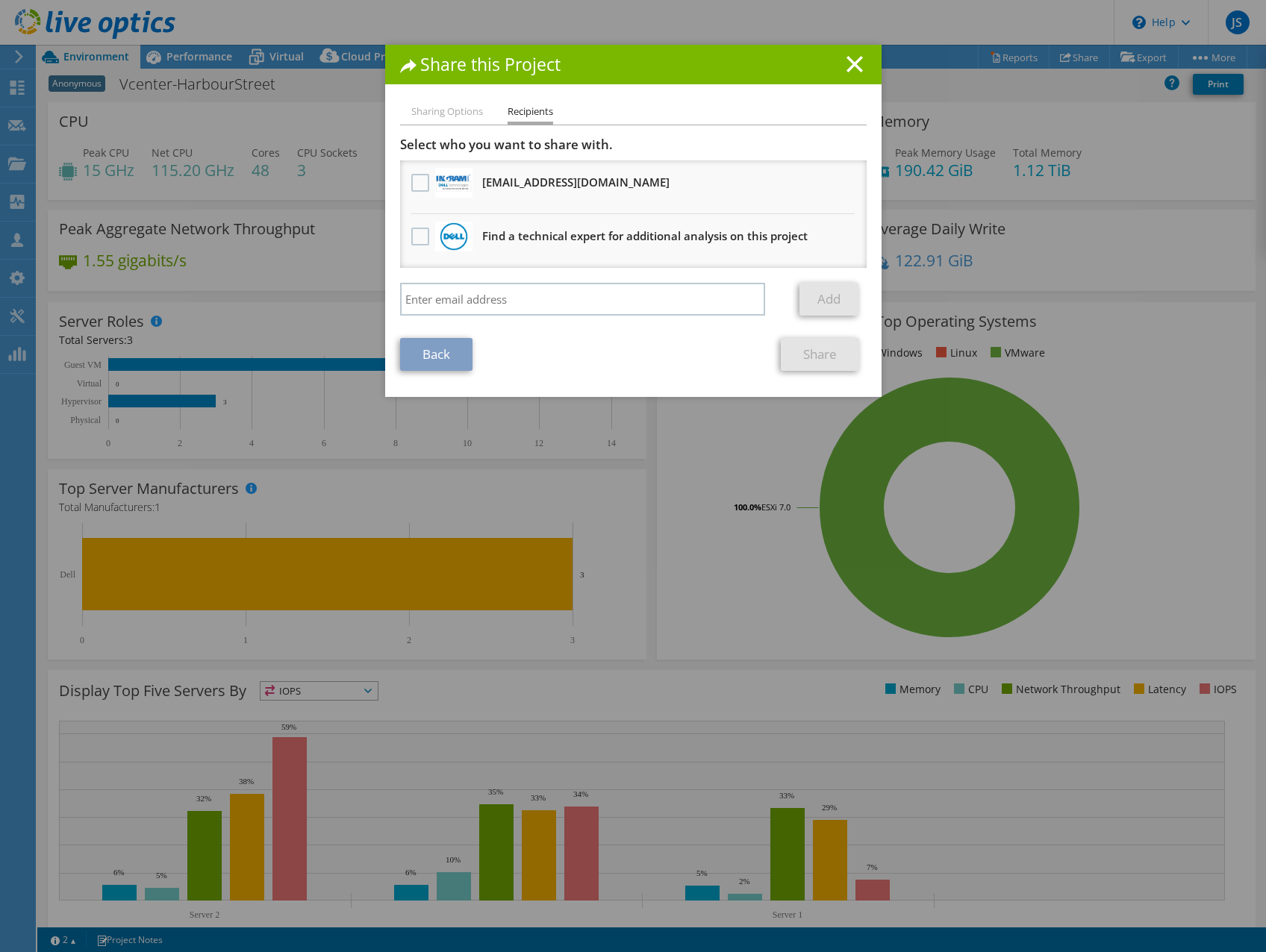
click at [400, 181] on li "[EMAIL_ADDRESS][DOMAIN_NAME] Will receive an anonymous copy" at bounding box center [633, 187] width 466 height 53
click at [414, 178] on label at bounding box center [422, 183] width 21 height 18
click at [0, 0] on input "checkbox" at bounding box center [0, 0] width 0 height 0
click at [820, 360] on link "Share" at bounding box center [820, 354] width 78 height 33
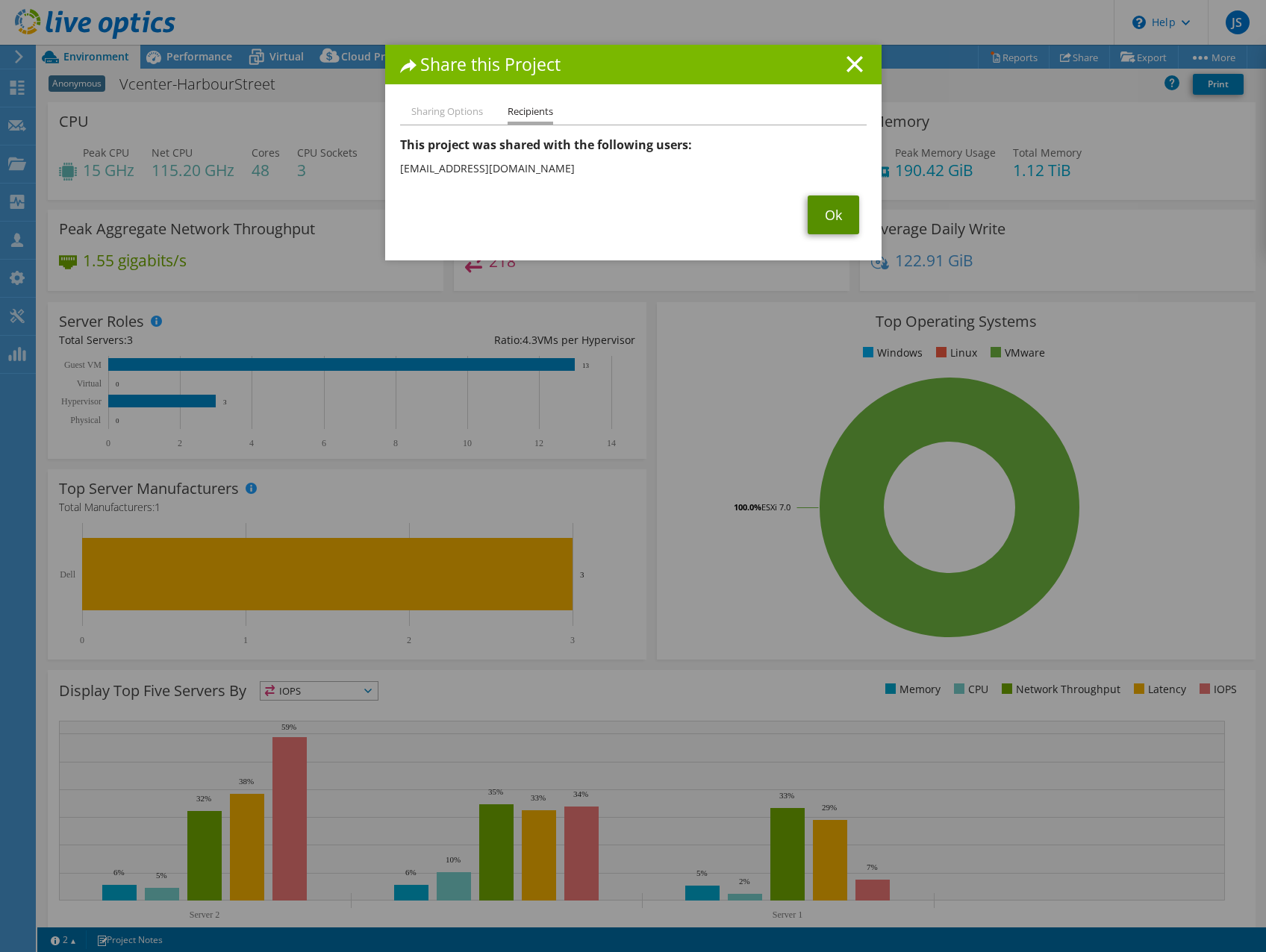
click at [847, 222] on link "Ok" at bounding box center [833, 215] width 52 height 39
